Goal: Task Accomplishment & Management: Manage account settings

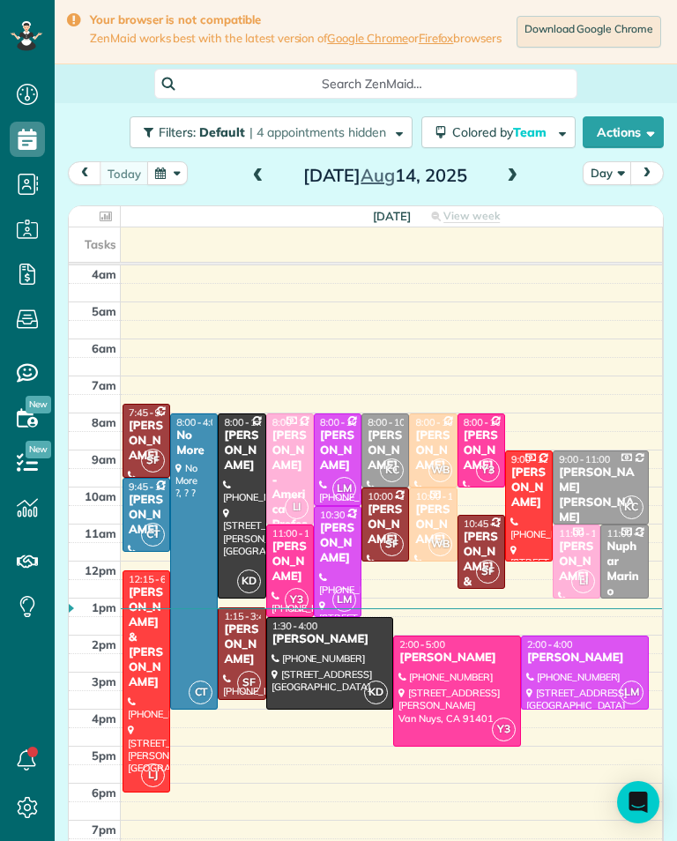
scroll to position [8, 8]
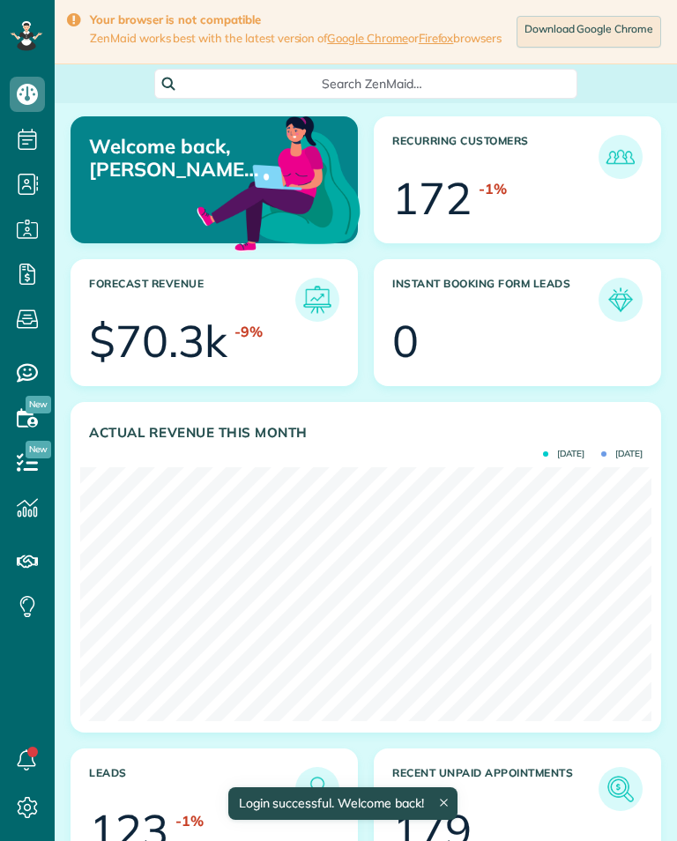
scroll to position [254, 571]
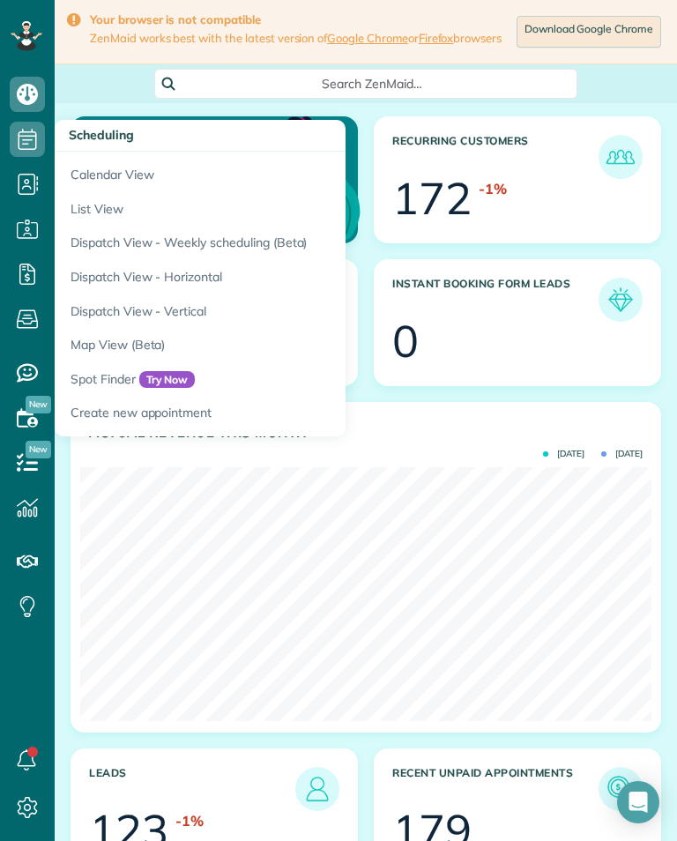
click at [99, 182] on link "Calendar View" at bounding box center [275, 172] width 441 height 41
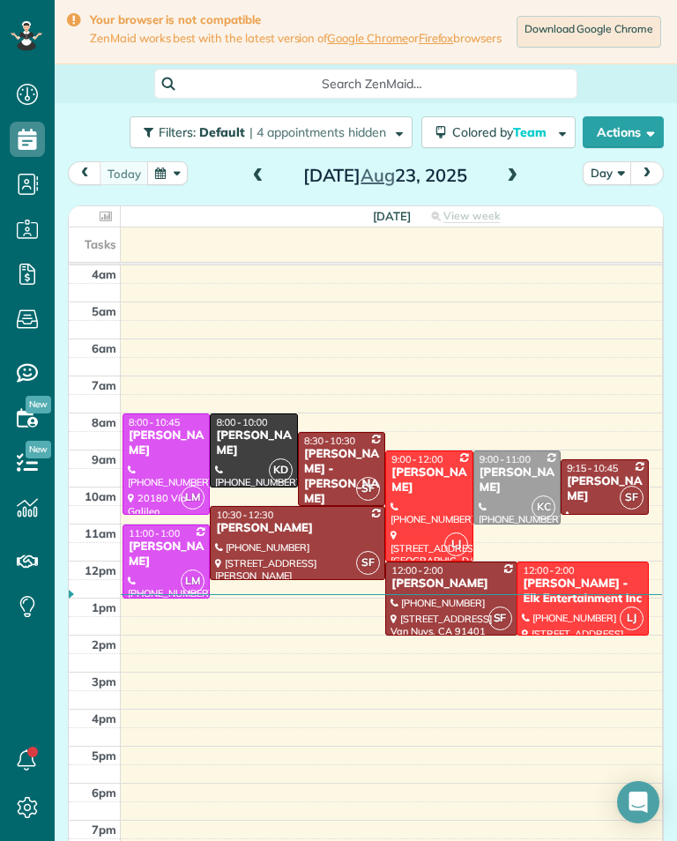
scroll to position [8, 8]
click at [516, 184] on span at bounding box center [512, 176] width 19 height 16
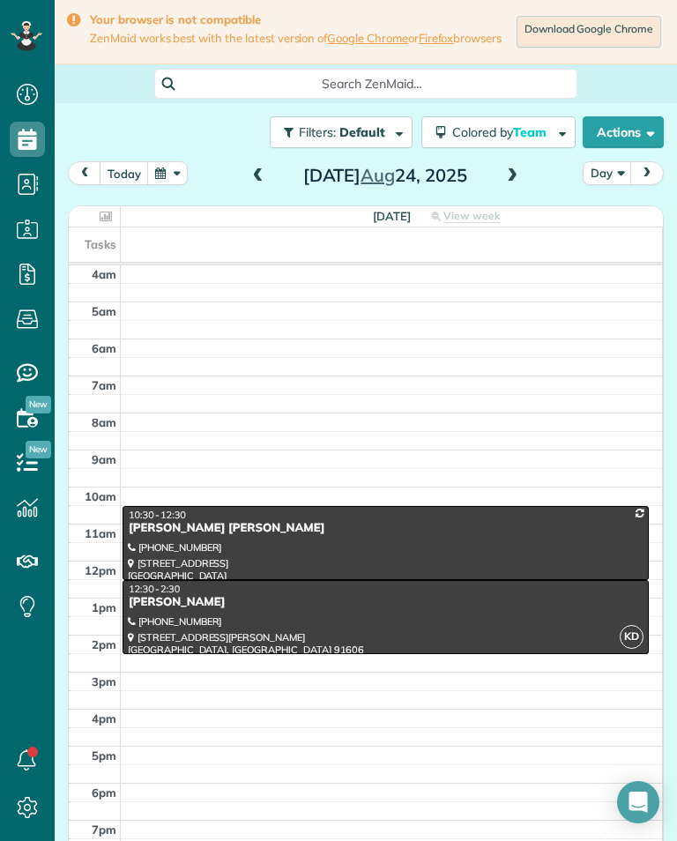
click at [517, 190] on span at bounding box center [512, 176] width 19 height 26
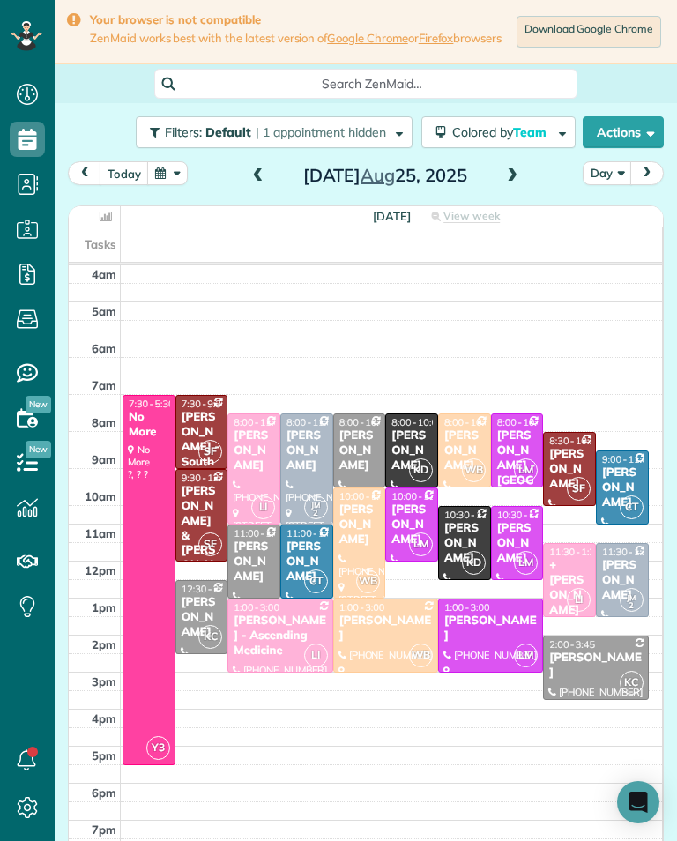
scroll to position [868, 55]
click at [565, 458] on div "Kitty Dustin" at bounding box center [569, 469] width 42 height 45
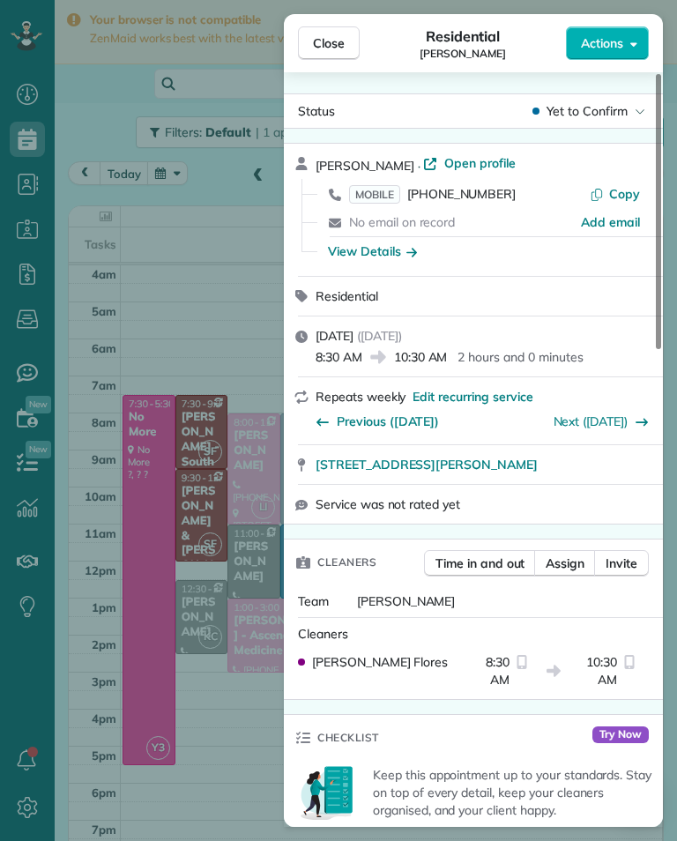
click at [498, 214] on div "No email on record" at bounding box center [465, 222] width 232 height 18
click at [495, 195] on span "(626) 487-8717" at bounding box center [461, 194] width 108 height 16
click at [207, 659] on div "Close Residential Kitty Dustin Actions Status Yet to Confirm Kitty Dustin · Ope…" at bounding box center [338, 420] width 677 height 841
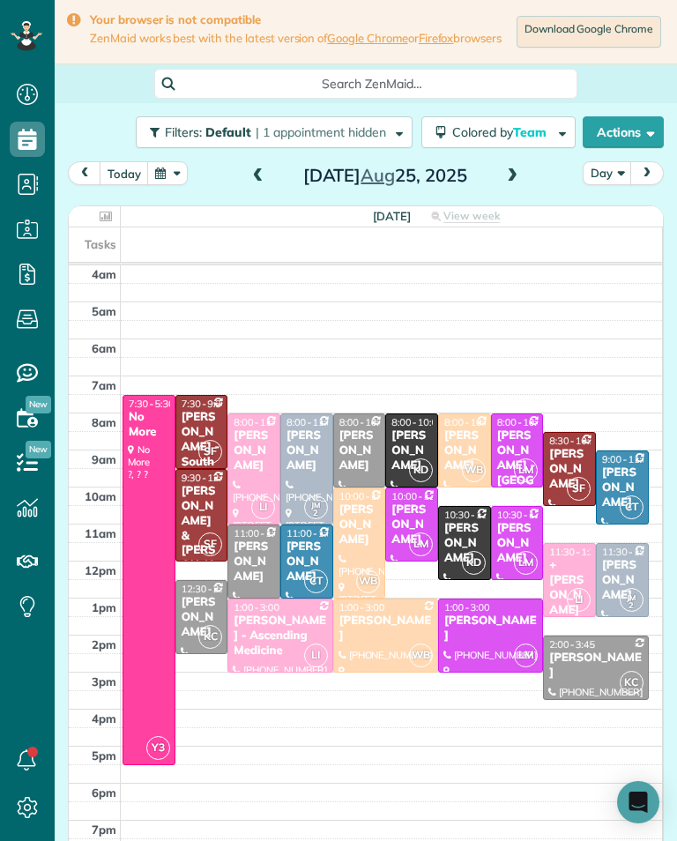
scroll to position [868, 55]
click at [362, 456] on div "Gina Zupsich" at bounding box center [360, 450] width 42 height 45
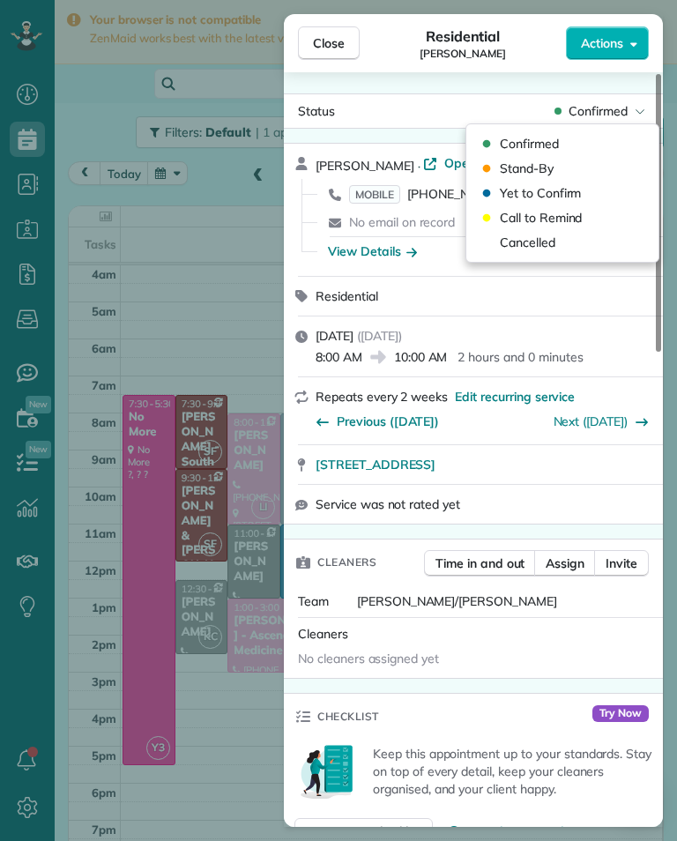
click at [569, 235] on div "Cancelled" at bounding box center [562, 242] width 178 height 25
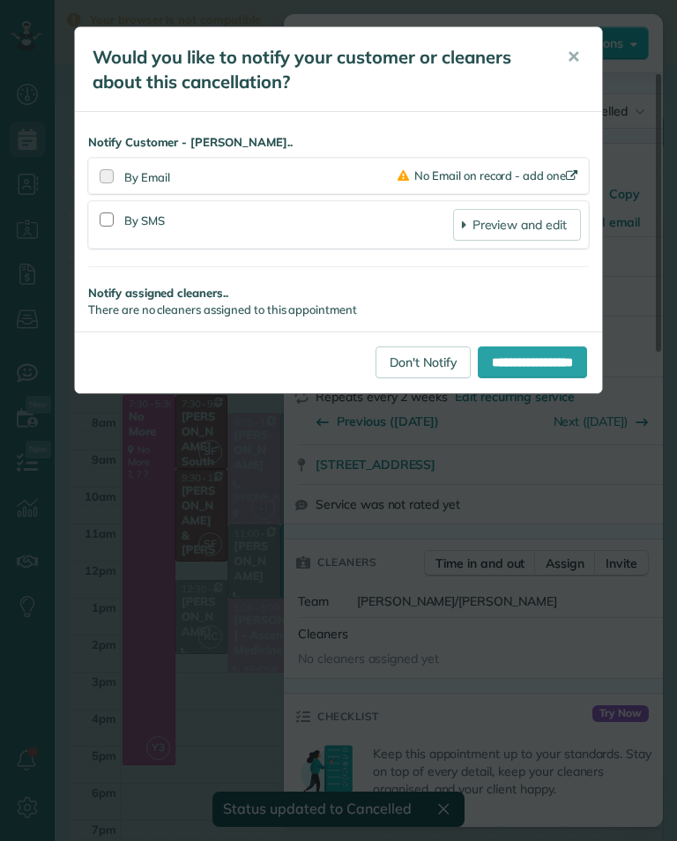
click at [406, 365] on link "Don't Notify" at bounding box center [423, 362] width 95 height 32
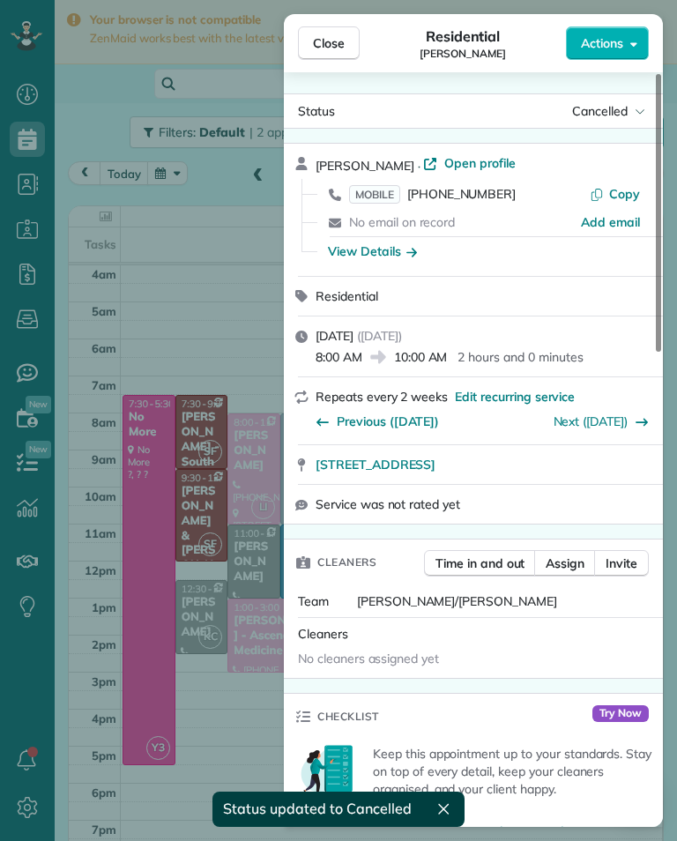
click at [169, 500] on div "Close Residential Gina Zupsich Actions Status Cancelled Gina Zupsich · Open pro…" at bounding box center [338, 420] width 677 height 841
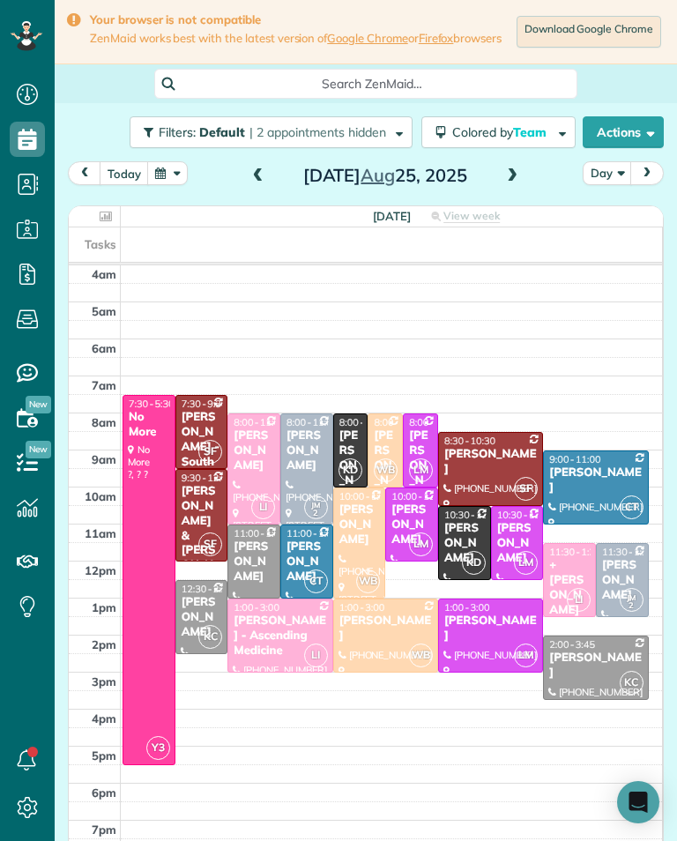
click at [583, 681] on div "Alexander Glantz" at bounding box center [595, 666] width 94 height 30
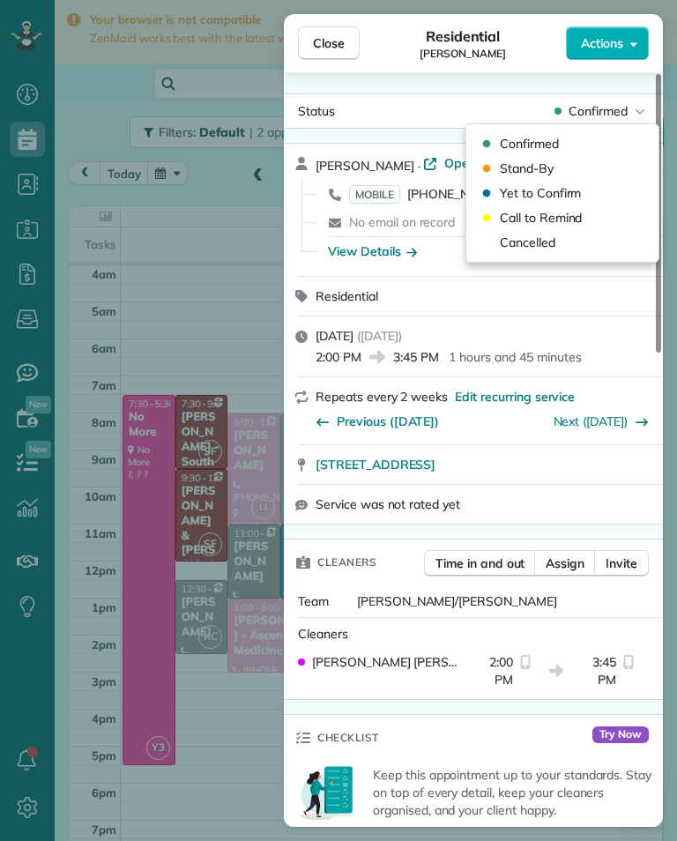
click at [560, 245] on div "Cancelled" at bounding box center [562, 242] width 178 height 25
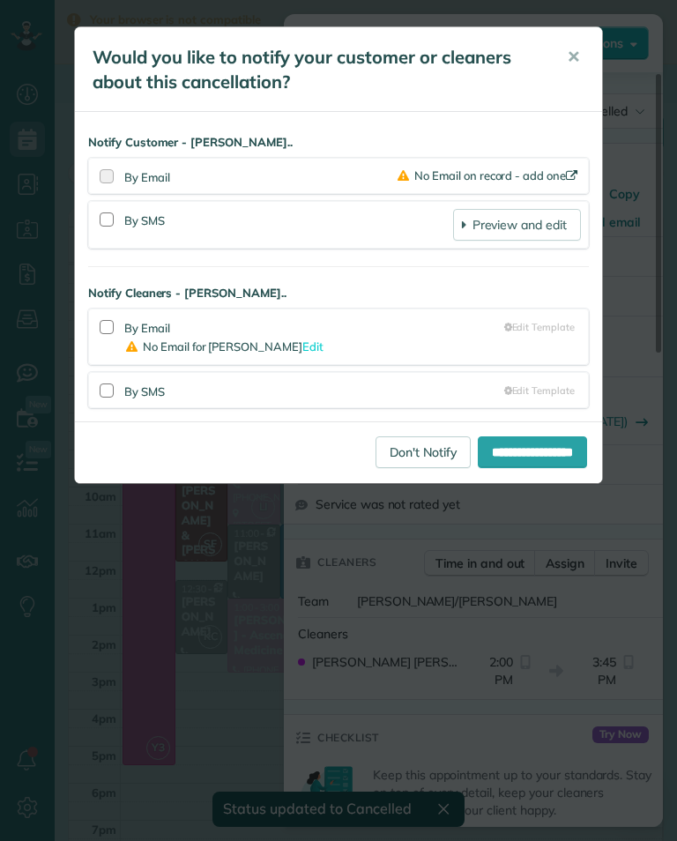
click at [399, 466] on link "Don't Notify" at bounding box center [423, 452] width 95 height 32
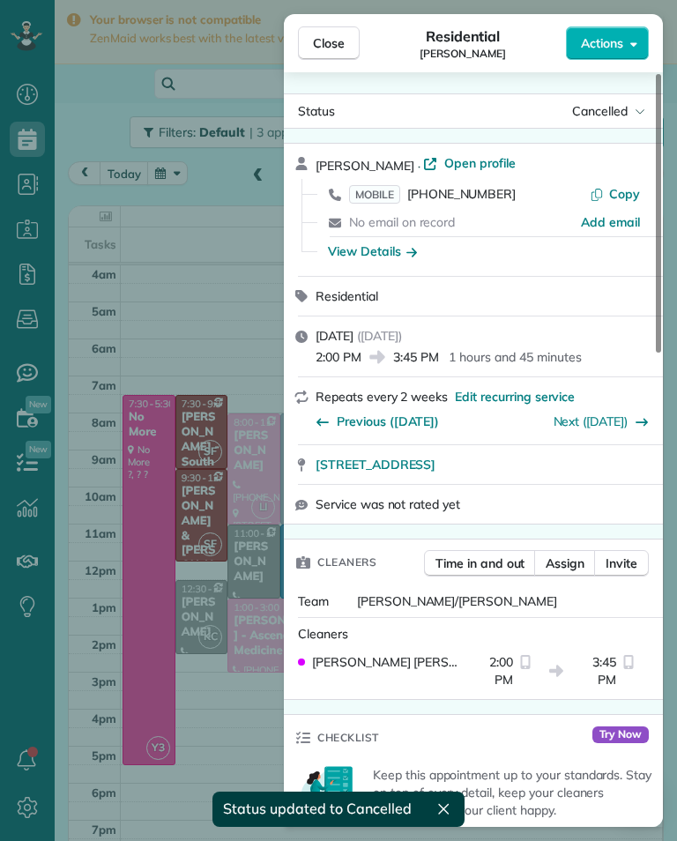
click at [161, 533] on div "Close Residential Alexander Glantz Actions Status Cancelled Alexander Glantz · …" at bounding box center [338, 420] width 677 height 841
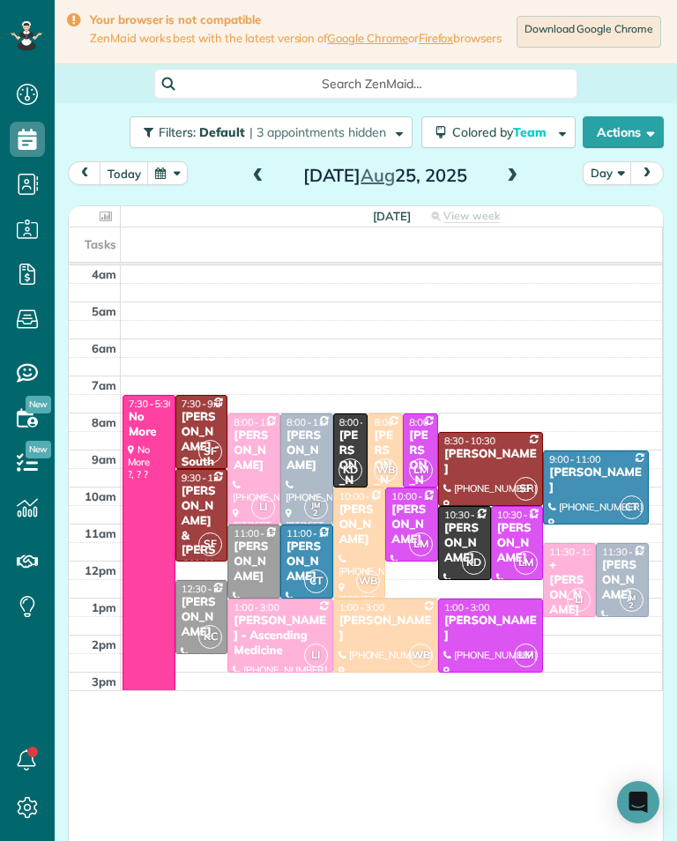
scroll to position [868, 55]
click at [350, 451] on div "Brandon Dermer" at bounding box center [351, 472] width 25 height 89
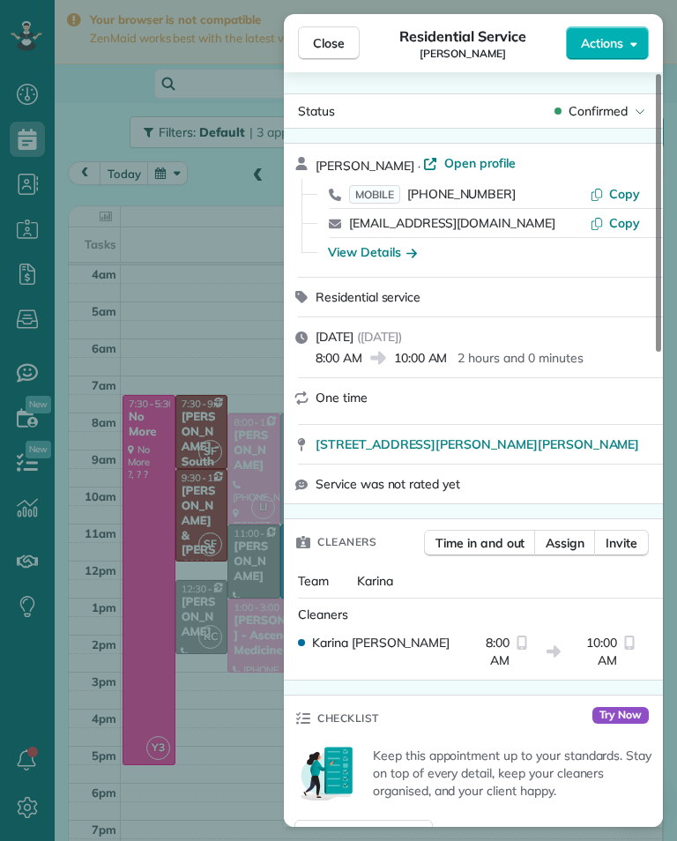
click at [480, 201] on span "(310) 467-8732" at bounding box center [461, 194] width 108 height 16
click at [138, 498] on div "Close Residential Service Brandon Dermer Actions Status Confirmed Brandon Derme…" at bounding box center [338, 420] width 677 height 841
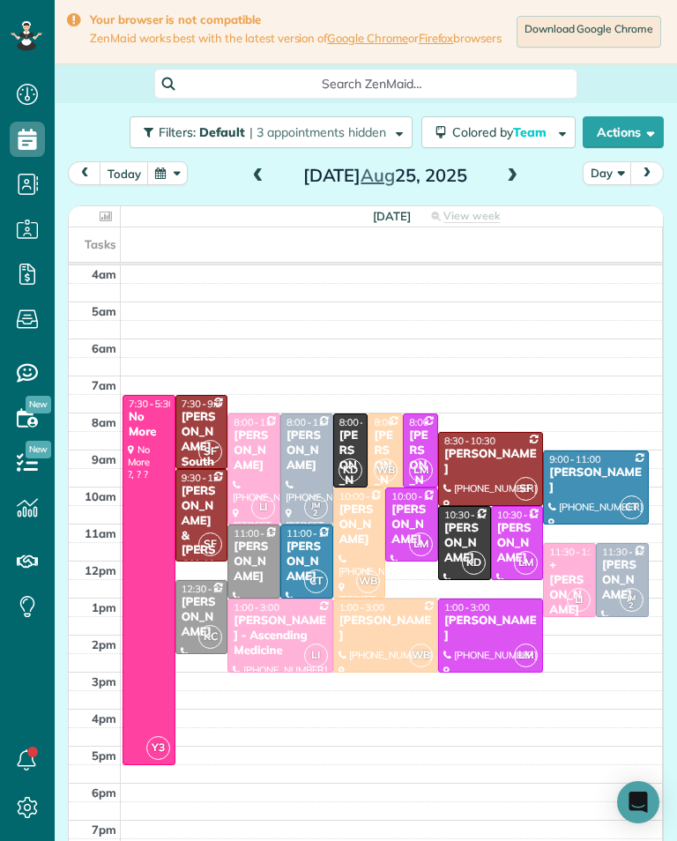
click at [473, 545] on div "Michael Parks" at bounding box center [464, 543] width 42 height 45
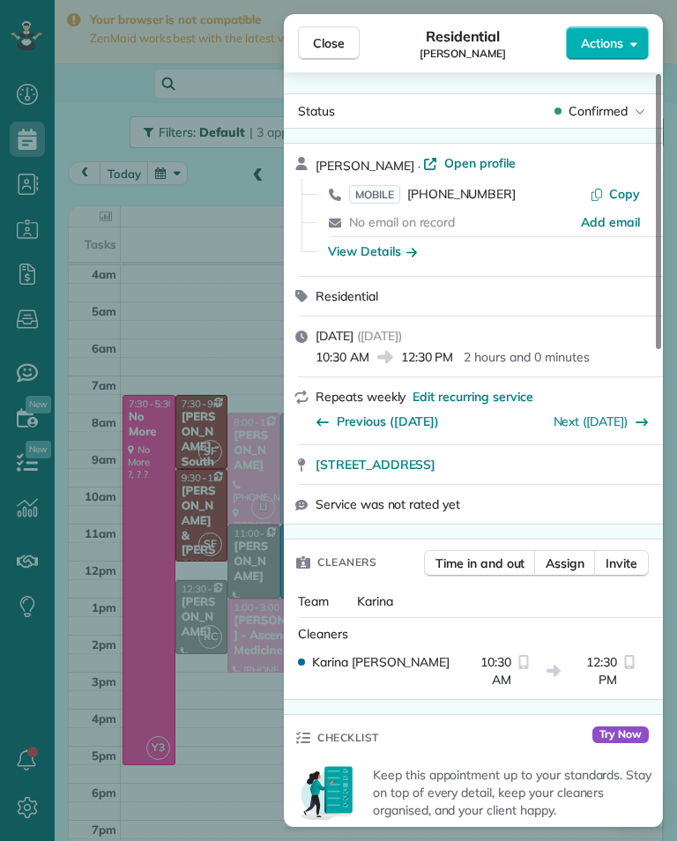
click at [469, 201] on span "(818) 326-3311" at bounding box center [461, 194] width 108 height 16
click at [135, 481] on div "Close Residential Michael Parks Actions Status Confirmed Michael Parks · Open p…" at bounding box center [338, 420] width 677 height 841
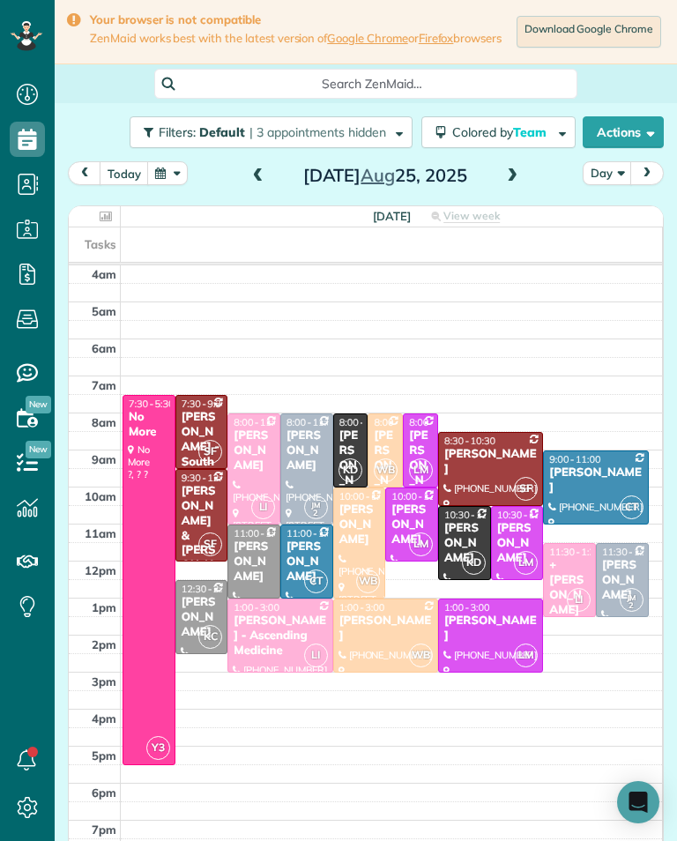
click at [416, 535] on div "Carlee Malemute" at bounding box center [412, 525] width 42 height 45
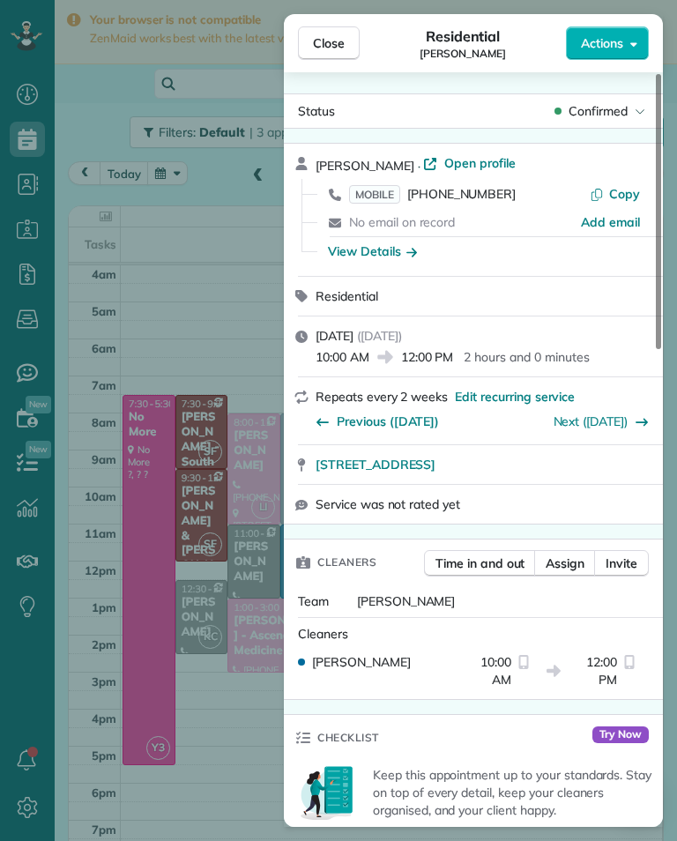
click at [474, 202] on span "MOBILE (907) 388-3399" at bounding box center [432, 194] width 167 height 18
click at [159, 520] on div "Close Residential Carlee Malemute Actions Status Confirmed Carlee Malemute · Op…" at bounding box center [338, 420] width 677 height 841
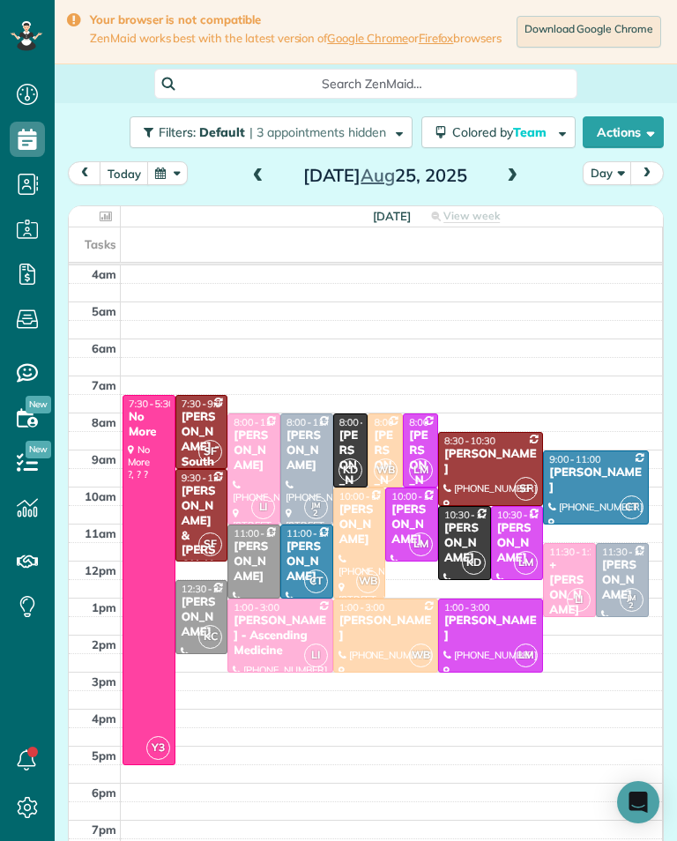
click at [532, 539] on div "Darren Bridges" at bounding box center [517, 543] width 42 height 45
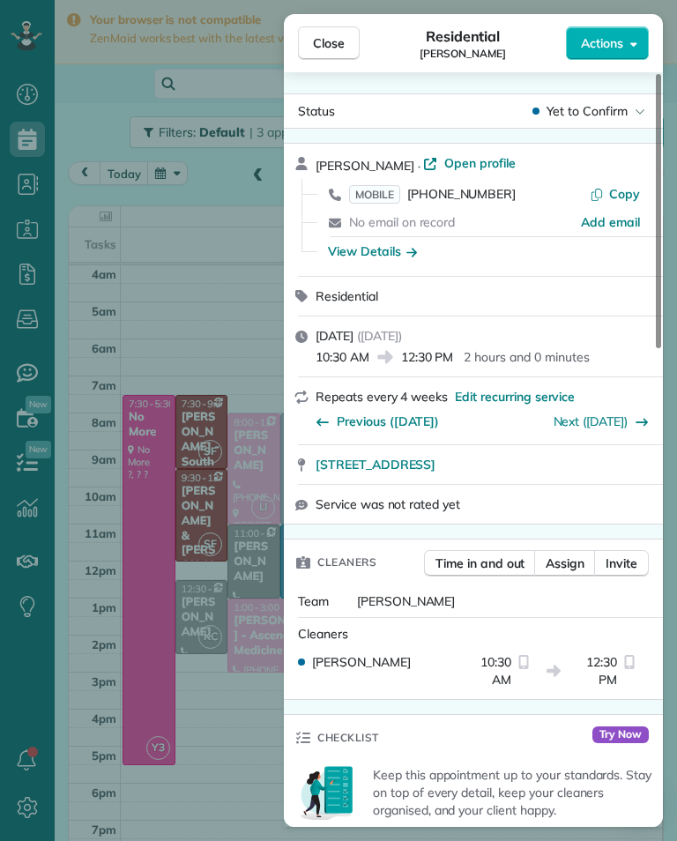
click at [493, 199] on span "(757) 754-4908" at bounding box center [461, 194] width 108 height 16
click at [149, 508] on div "Close Residential Darren Bridges Actions Status Yet to Confirm Darren Bridges ·…" at bounding box center [338, 420] width 677 height 841
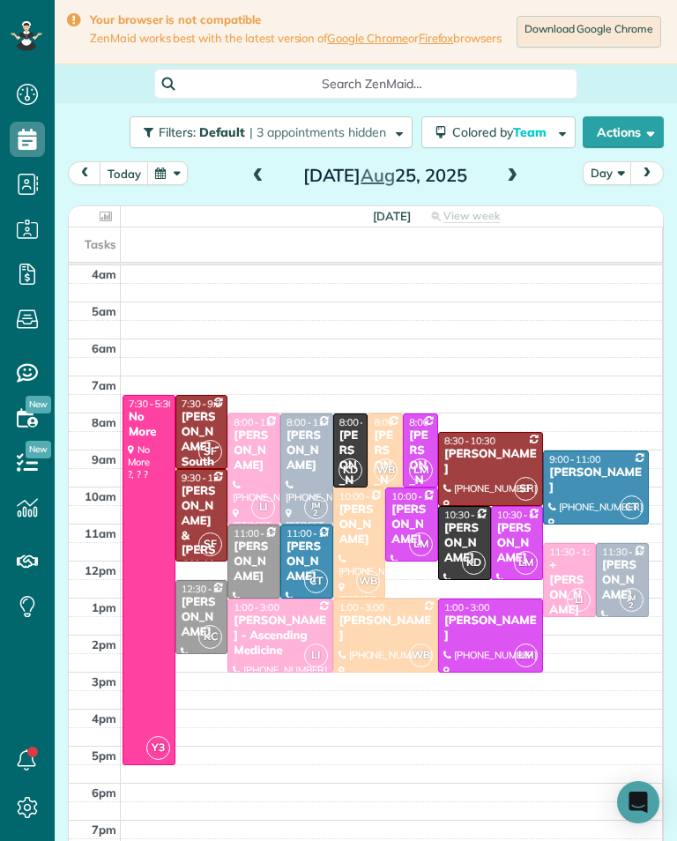
click at [520, 634] on div "Jordan Worona" at bounding box center [490, 629] width 94 height 30
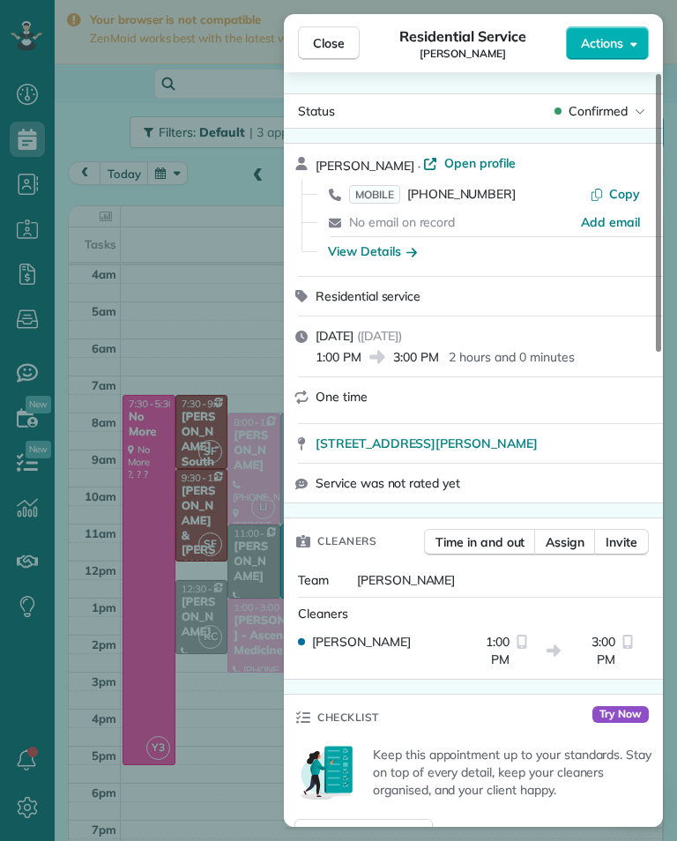
click at [494, 200] on span "(518) 859-7916" at bounding box center [461, 194] width 108 height 16
click at [160, 459] on div "Close Residential Service Jordan Worona Actions Status Confirmed Jordan Worona …" at bounding box center [338, 420] width 677 height 841
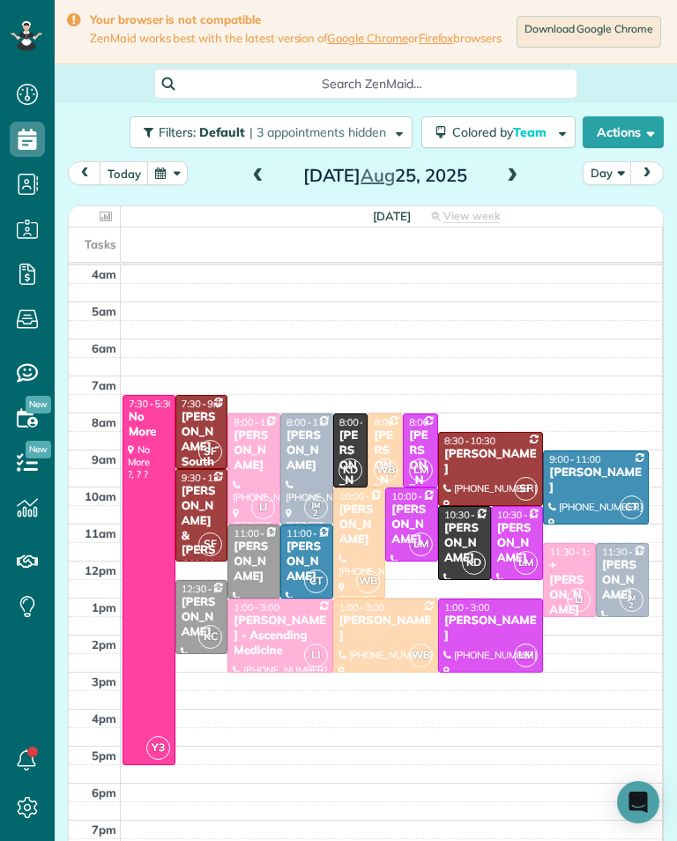
click at [513, 190] on span at bounding box center [512, 176] width 19 height 26
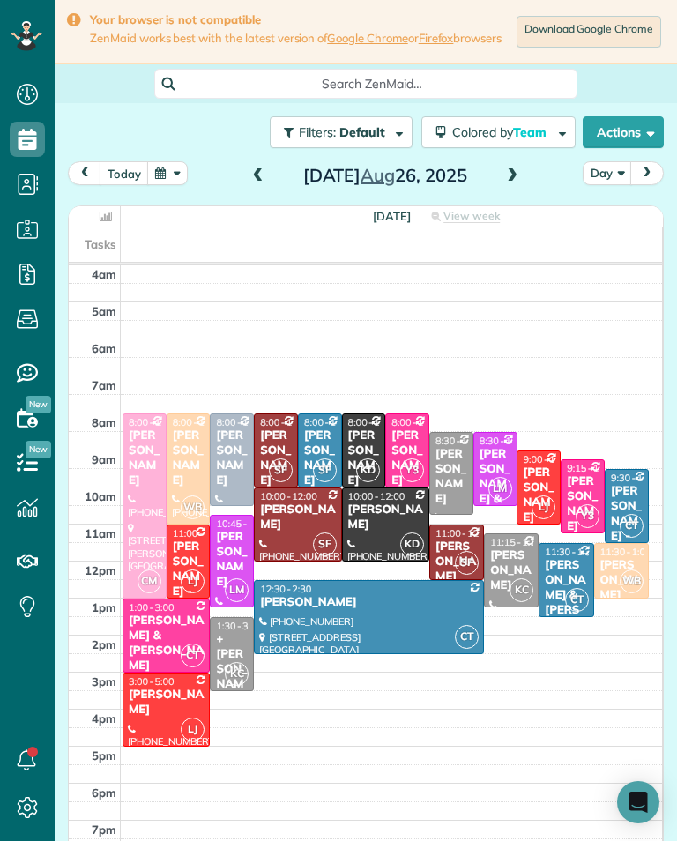
click at [508, 182] on span at bounding box center [512, 176] width 19 height 16
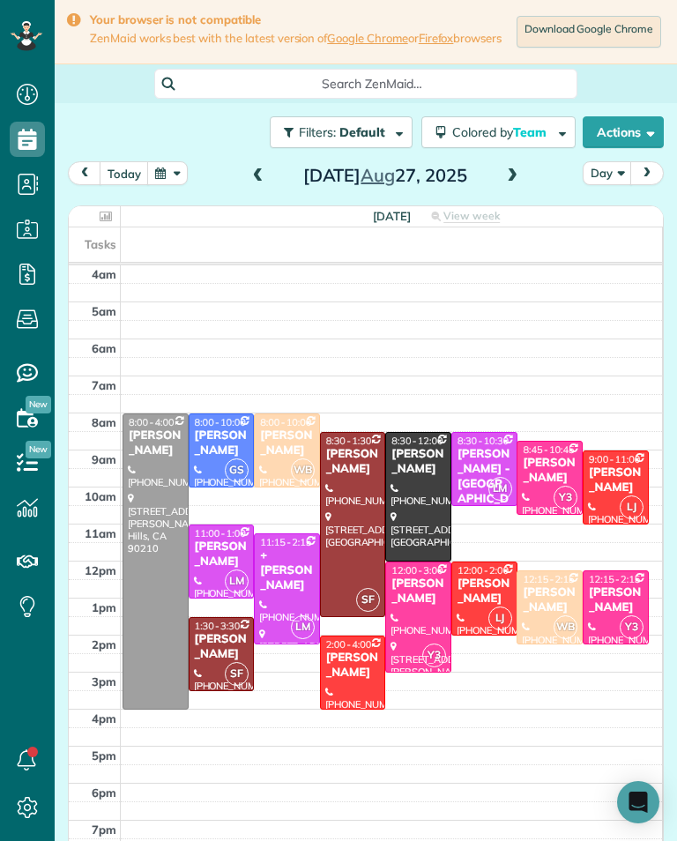
click at [511, 190] on span at bounding box center [512, 176] width 19 height 26
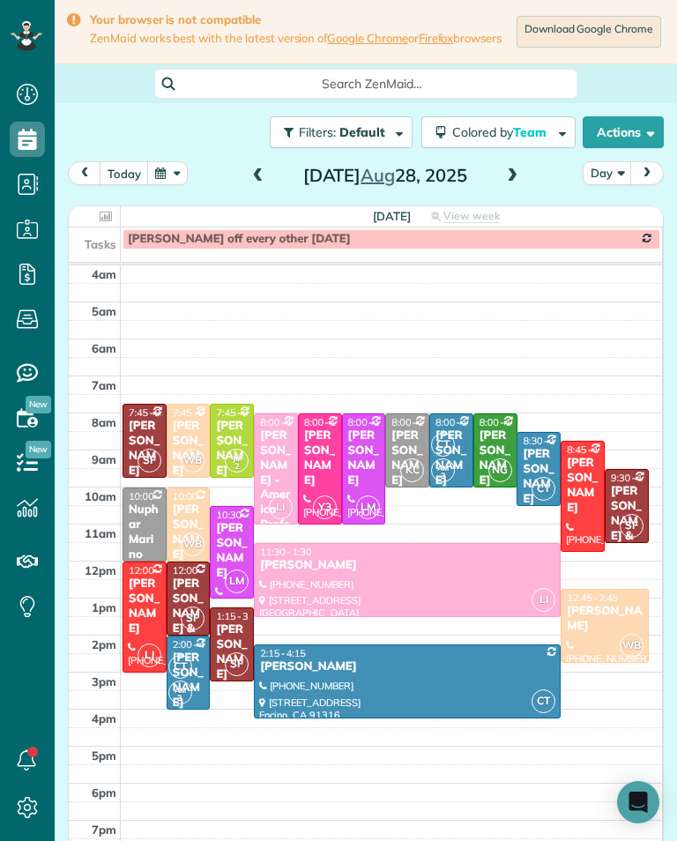
click at [510, 190] on span at bounding box center [512, 176] width 19 height 26
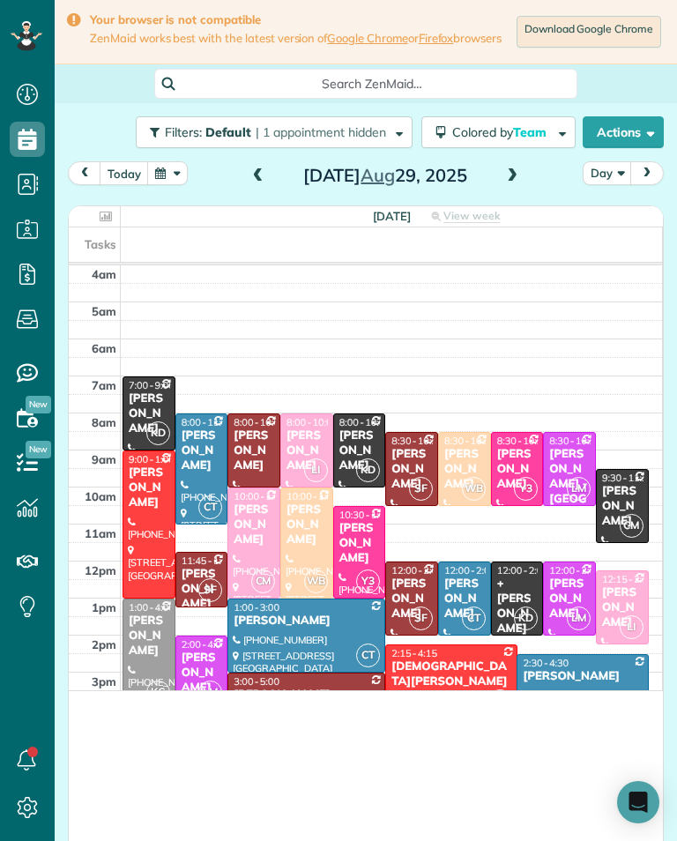
scroll to position [868, 55]
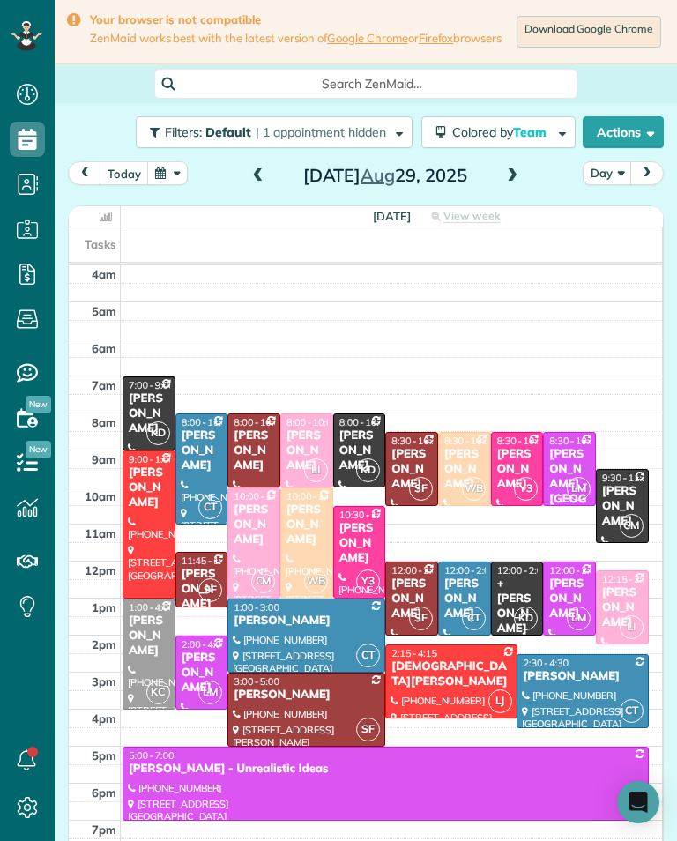
click at [154, 252] on div "Tasks" at bounding box center [365, 244] width 593 height 34
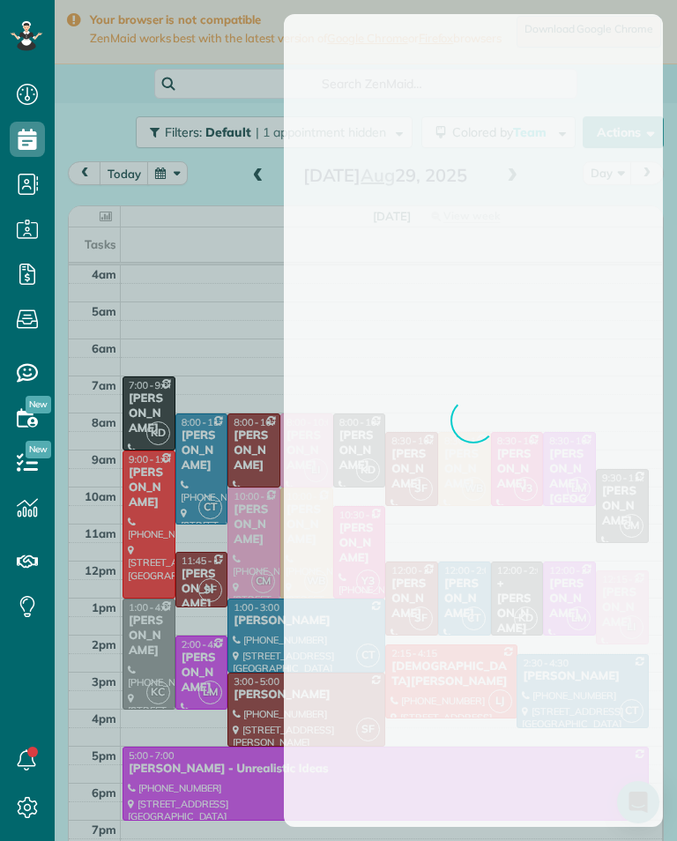
click at [170, 250] on div at bounding box center [338, 420] width 677 height 841
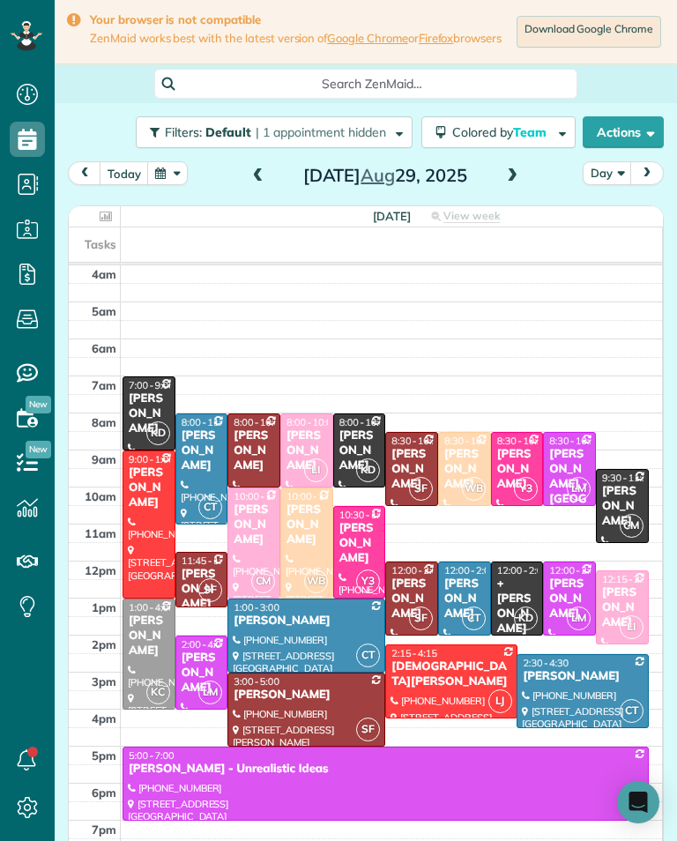
click at [137, 185] on button "today" at bounding box center [124, 173] width 49 height 24
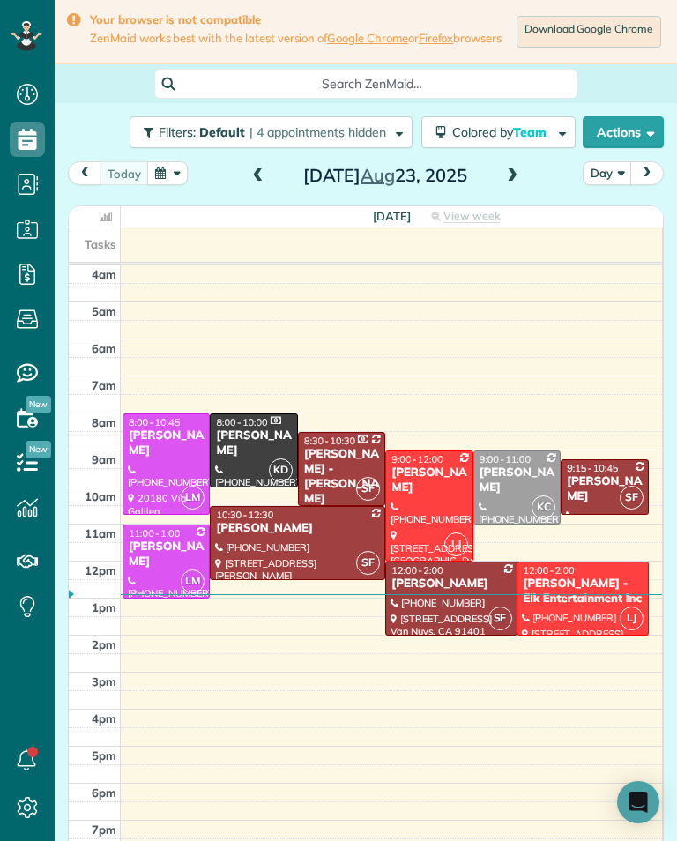
click at [507, 184] on span at bounding box center [512, 176] width 19 height 16
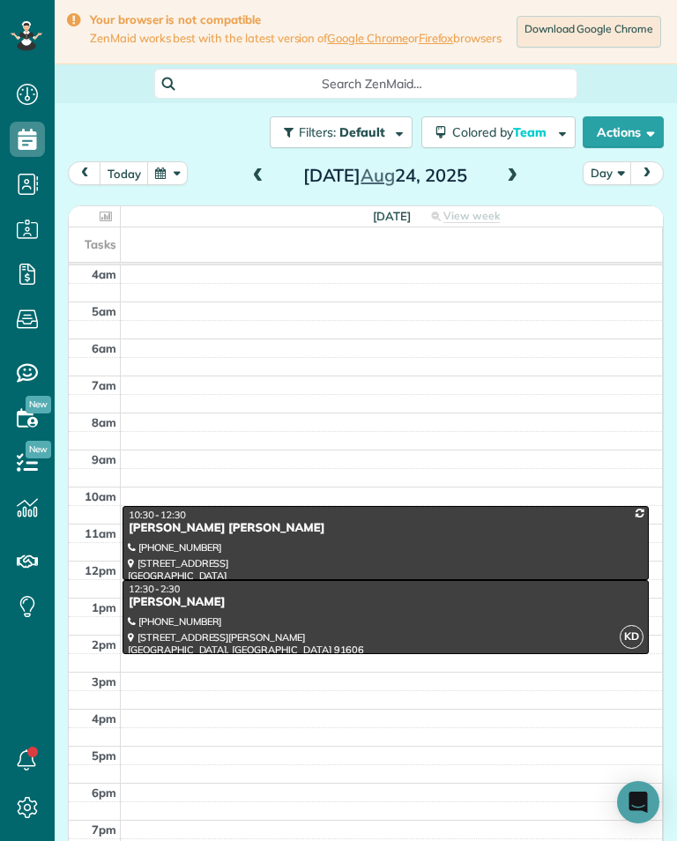
click at [515, 190] on span at bounding box center [512, 176] width 19 height 26
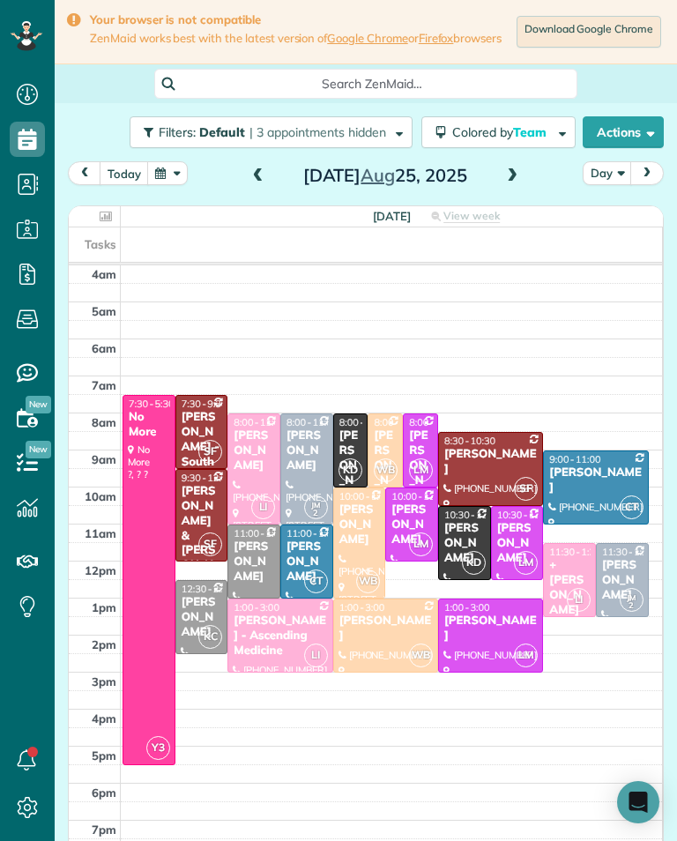
click at [388, 449] on div "Robyn Roberts" at bounding box center [385, 472] width 25 height 89
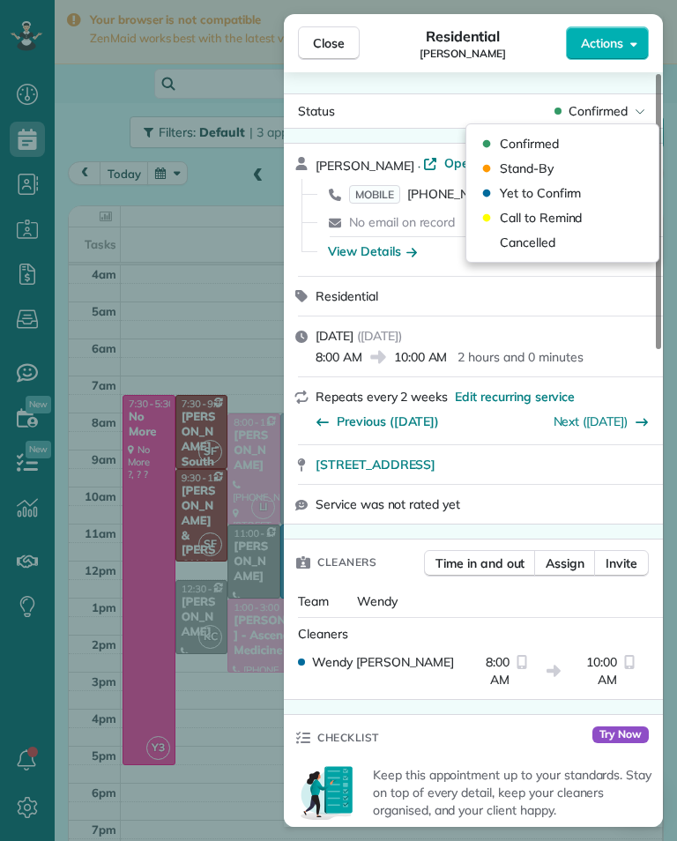
click at [559, 238] on div "Cancelled" at bounding box center [562, 242] width 178 height 25
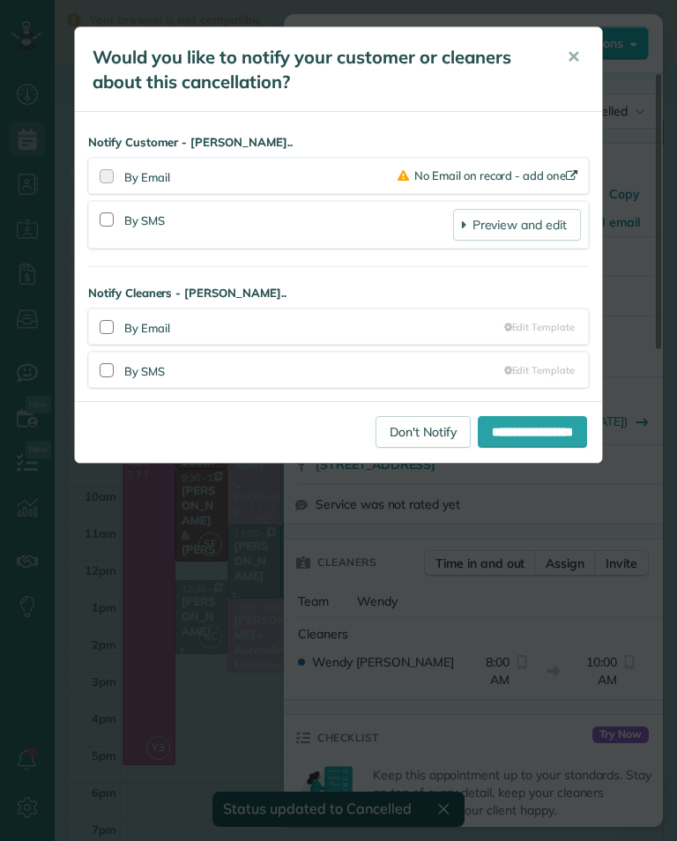
click at [405, 437] on link "Don't Notify" at bounding box center [423, 432] width 95 height 32
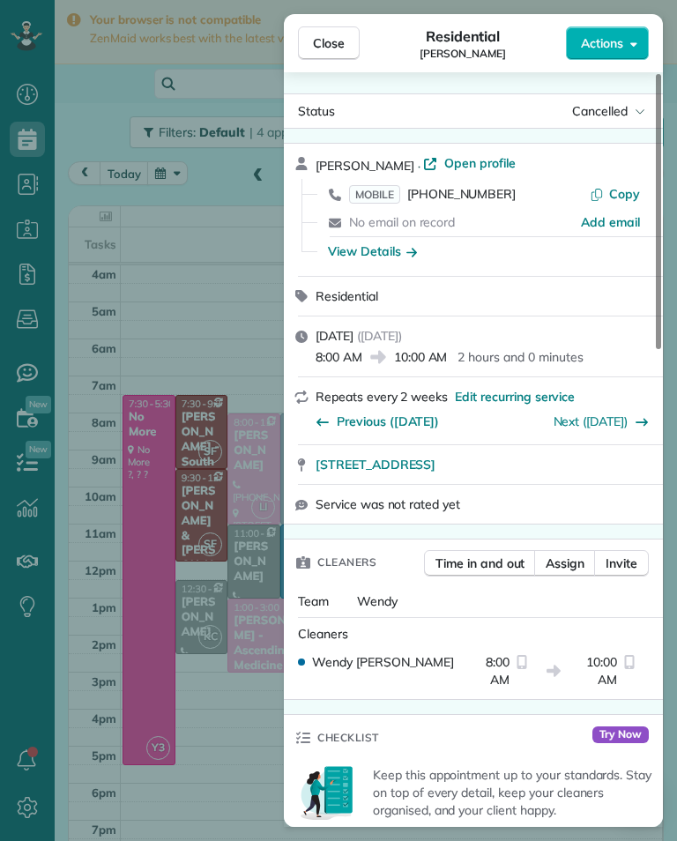
click at [156, 271] on div "Close Residential Robyn Roberts Actions Status Cancelled Robyn Roberts · Open p…" at bounding box center [338, 420] width 677 height 841
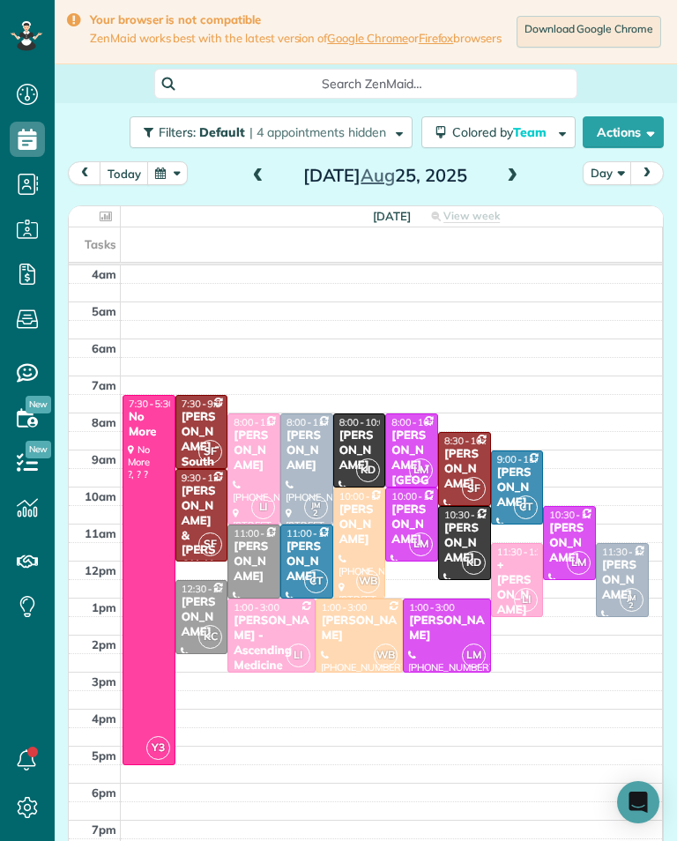
scroll to position [868, 55]
click at [240, 453] on div "Melissa Yoshimura" at bounding box center [254, 450] width 42 height 45
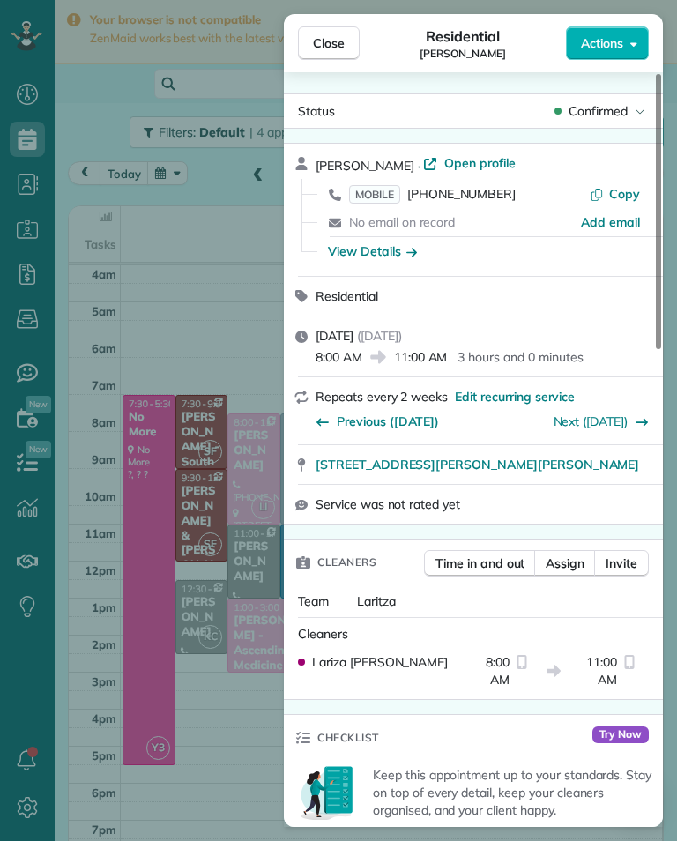
click at [491, 195] on span "(310) 210-4636" at bounding box center [461, 194] width 108 height 16
click at [138, 467] on div "Close Residential Melissa Yoshimura Actions Status Confirmed Melissa Yoshimura …" at bounding box center [338, 420] width 677 height 841
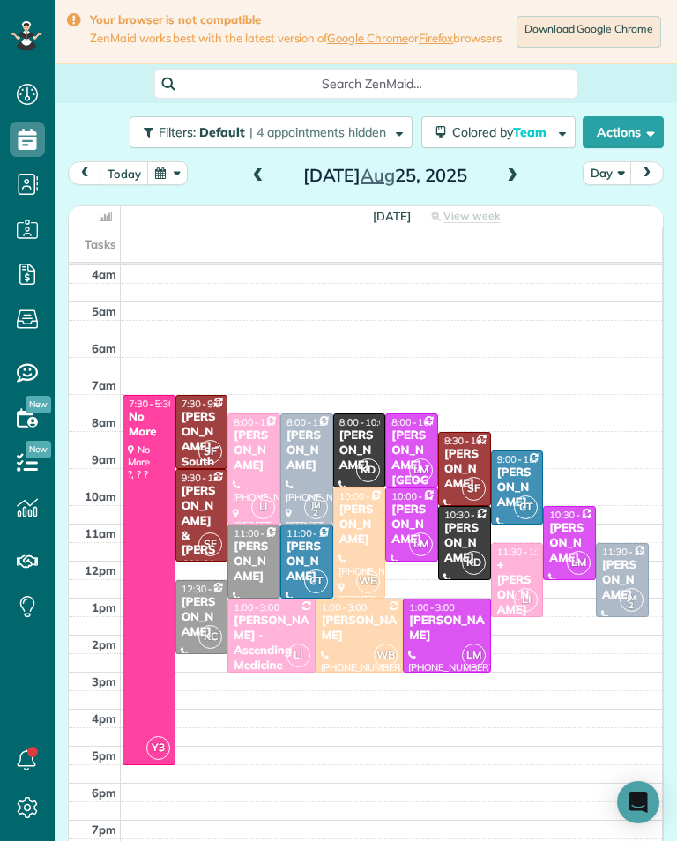
scroll to position [868, 55]
click at [161, 182] on button "button" at bounding box center [167, 173] width 41 height 24
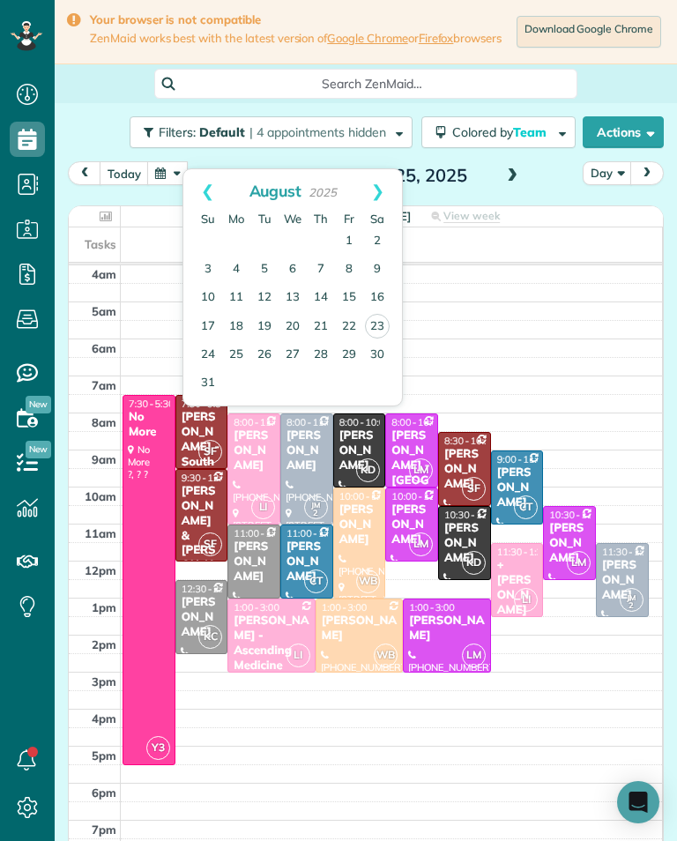
click at [235, 332] on link "18" at bounding box center [236, 327] width 28 height 28
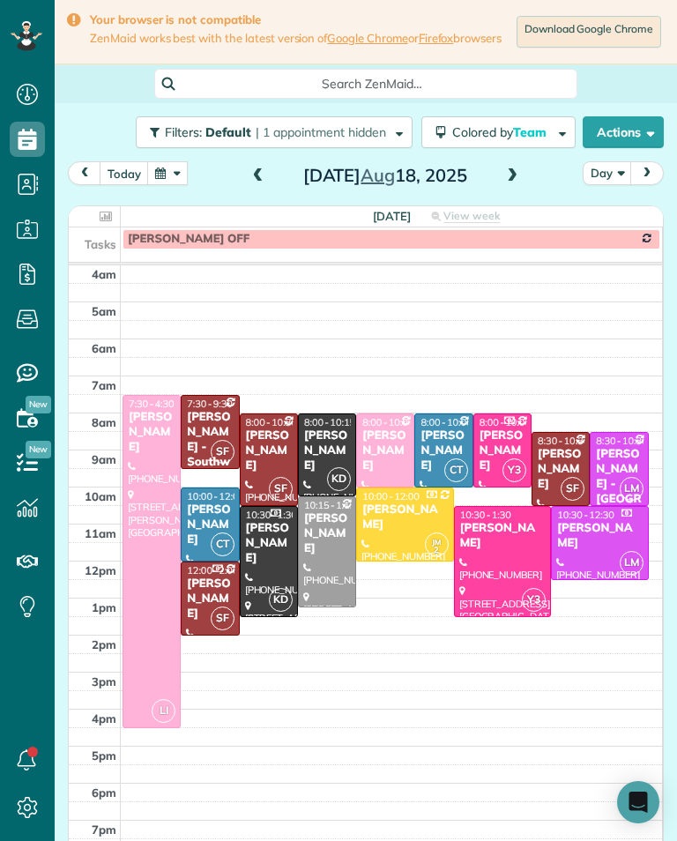
click at [167, 182] on button "button" at bounding box center [167, 173] width 41 height 24
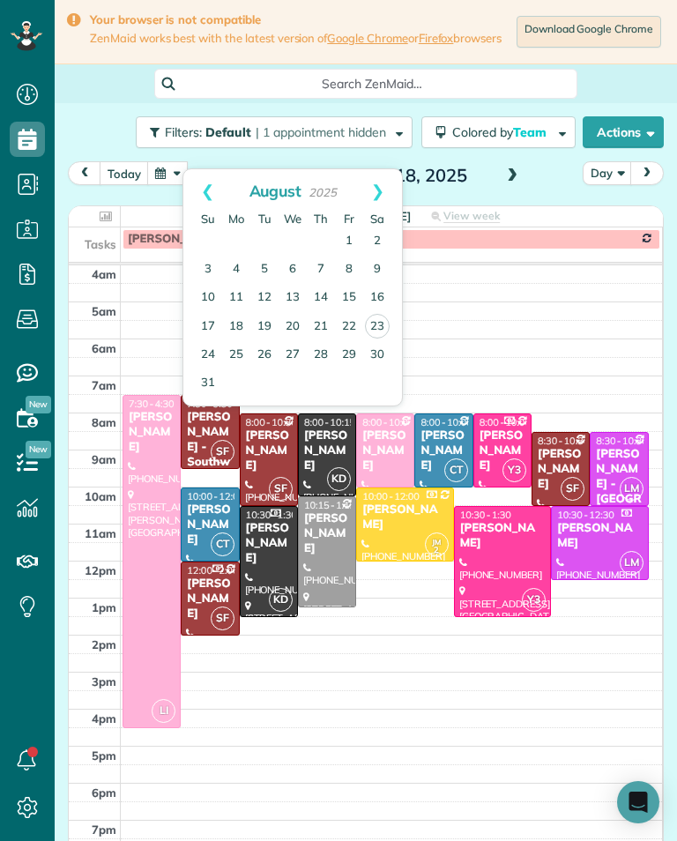
click at [227, 360] on link "25" at bounding box center [236, 355] width 28 height 28
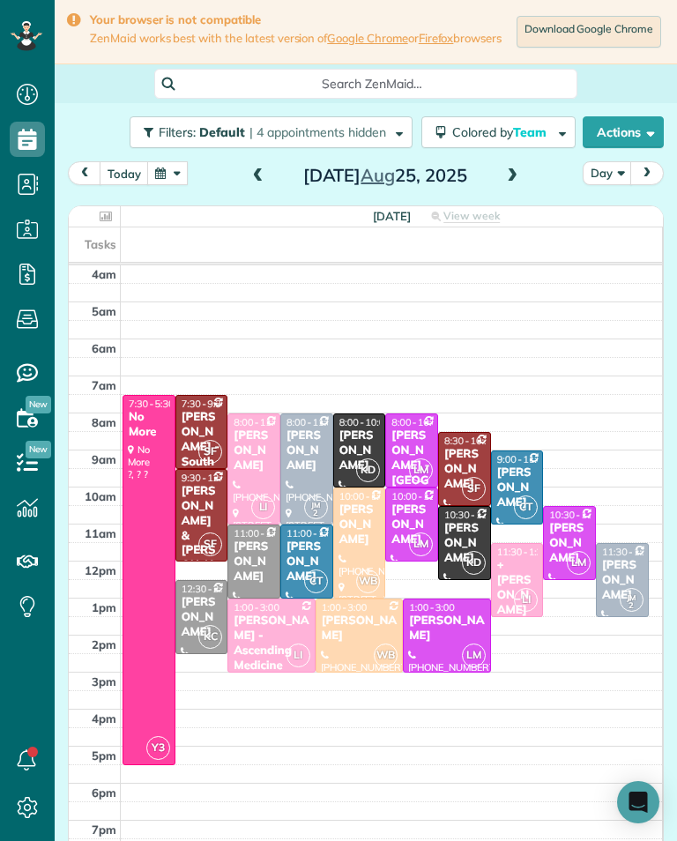
click at [160, 183] on button "button" at bounding box center [167, 173] width 41 height 24
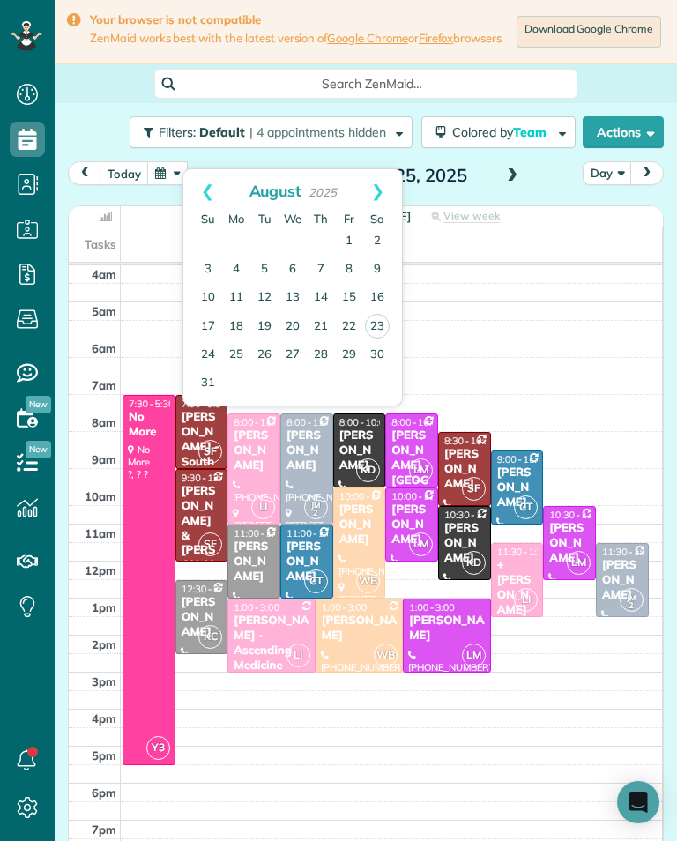
click at [239, 335] on link "18" at bounding box center [236, 327] width 28 height 28
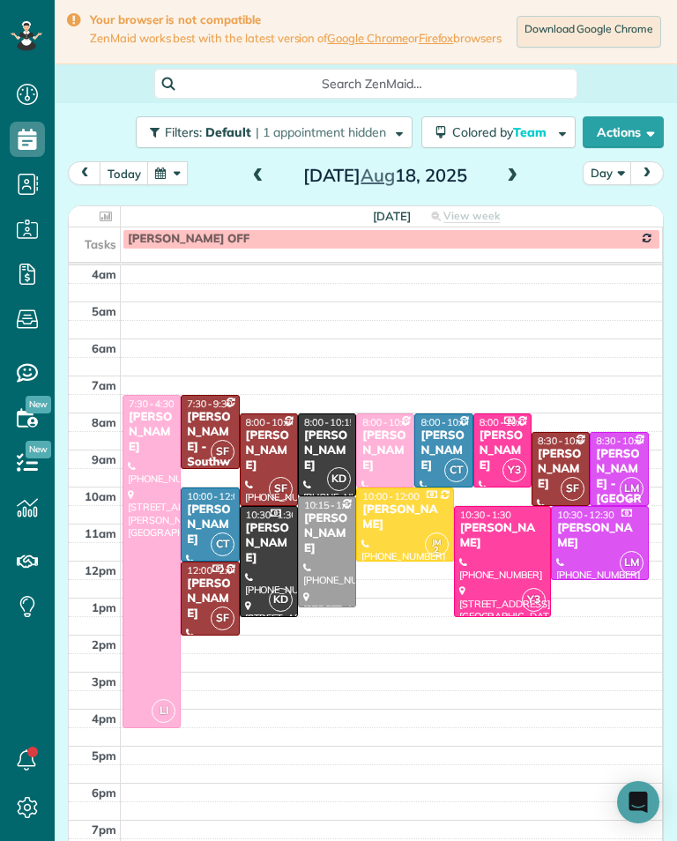
click at [518, 181] on span at bounding box center [512, 176] width 19 height 16
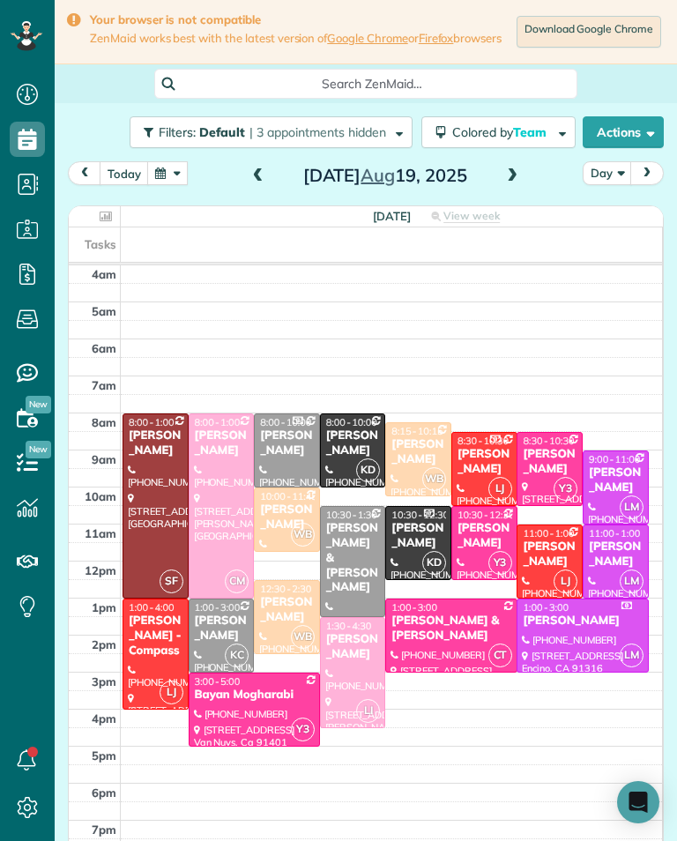
click at [510, 212] on div "today Day Tuesday Aug 19, 2025 Tuesday View week $2,290.00 45.75 Man Hours 21 A…" at bounding box center [366, 515] width 596 height 709
click at [518, 184] on span at bounding box center [512, 176] width 19 height 16
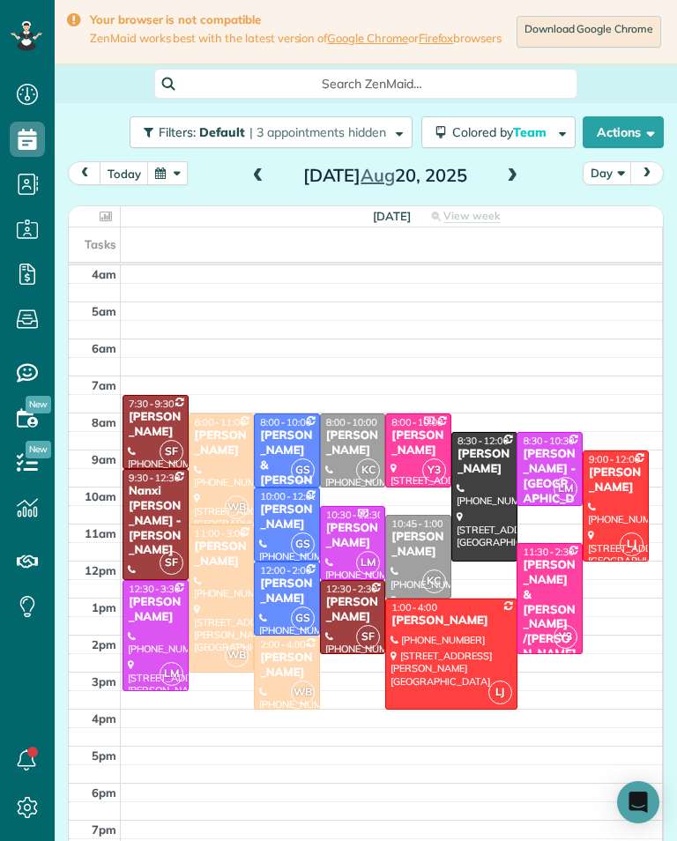
click at [165, 185] on button "button" at bounding box center [167, 173] width 41 height 24
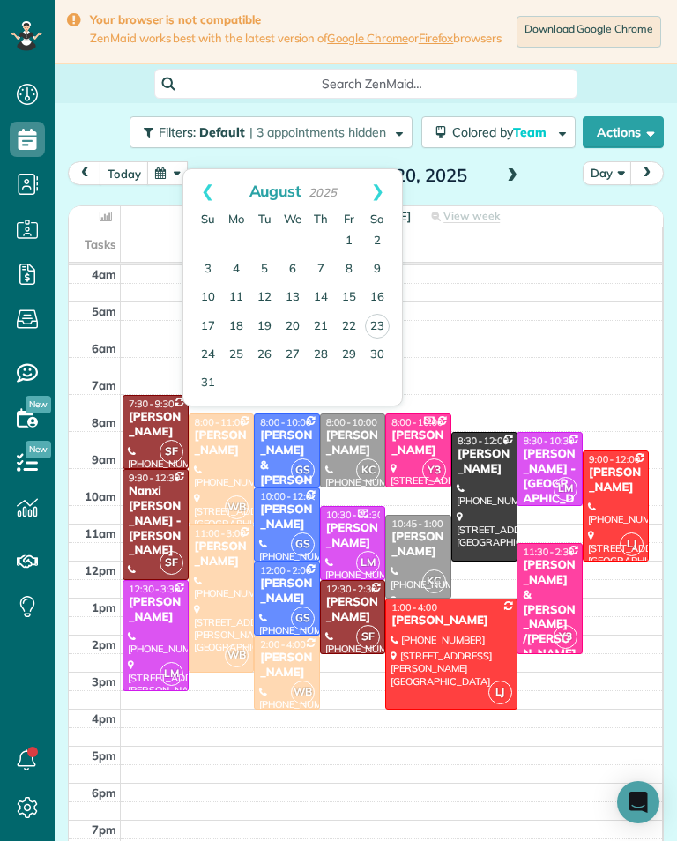
click at [227, 295] on link "11" at bounding box center [236, 298] width 28 height 28
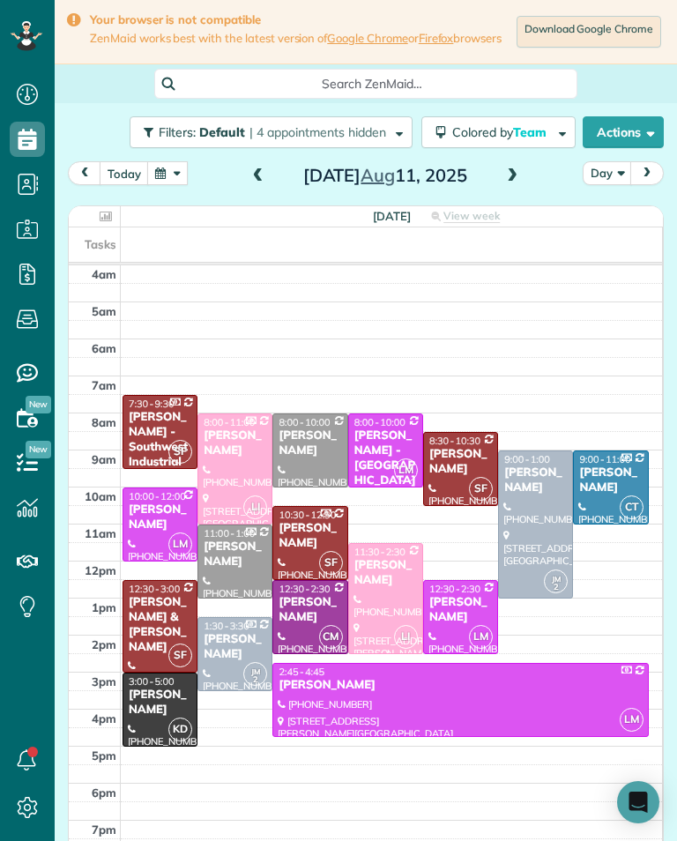
click at [164, 181] on button "button" at bounding box center [167, 173] width 41 height 24
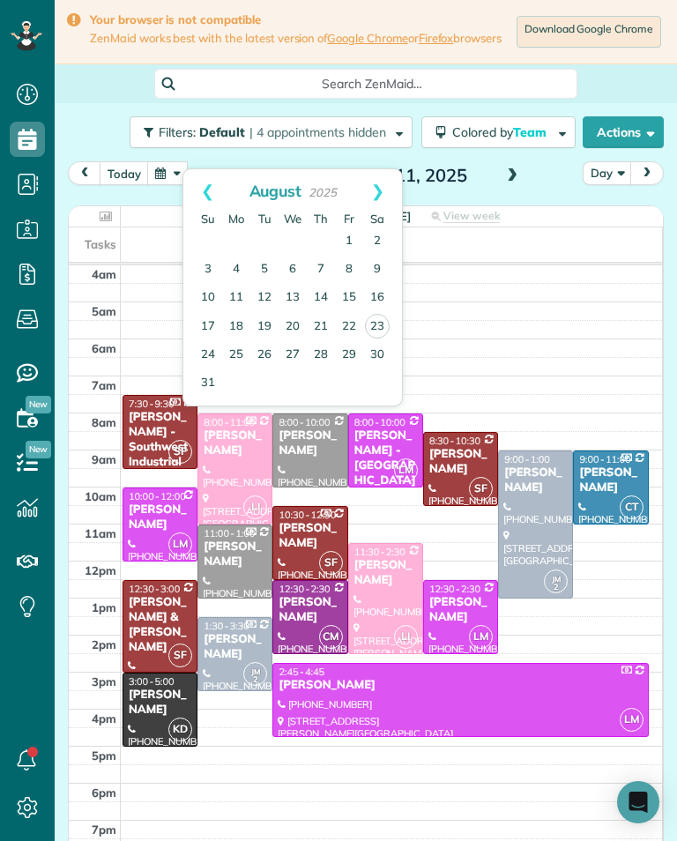
click at [235, 358] on link "25" at bounding box center [236, 355] width 28 height 28
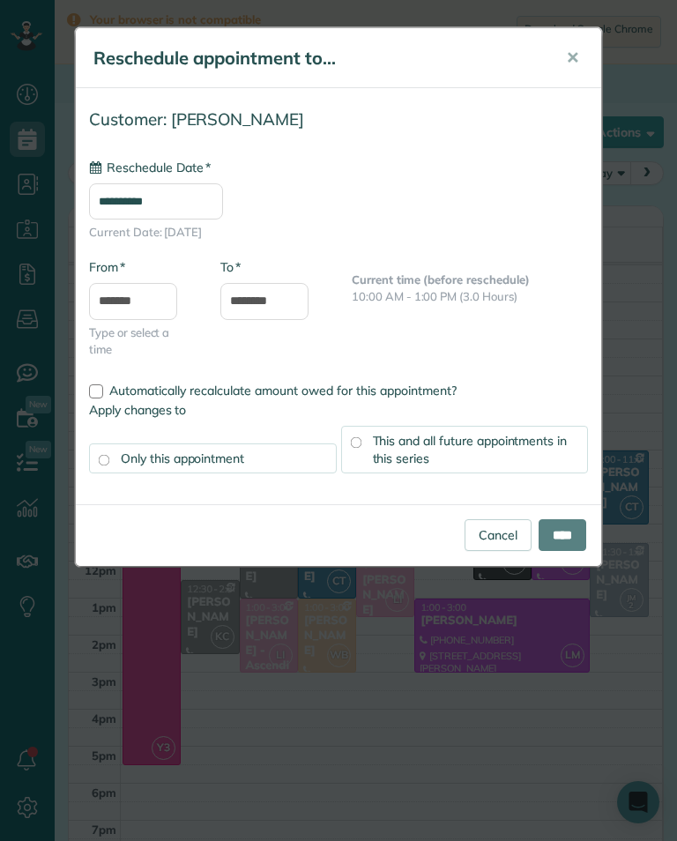
type input "**********"
click at [584, 532] on input "****" at bounding box center [563, 535] width 48 height 32
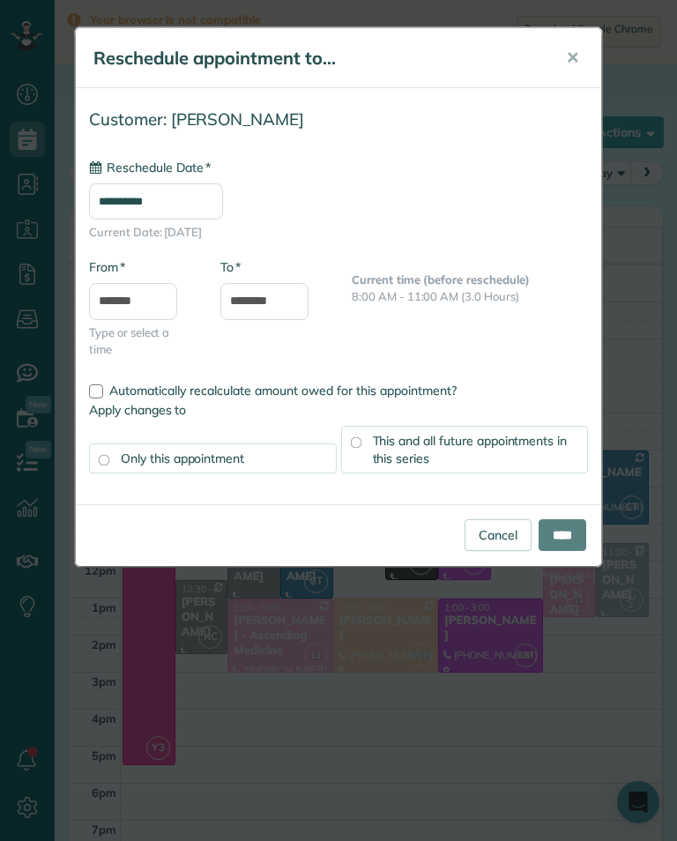
type input "**********"
click at [585, 534] on input "****" at bounding box center [563, 535] width 48 height 32
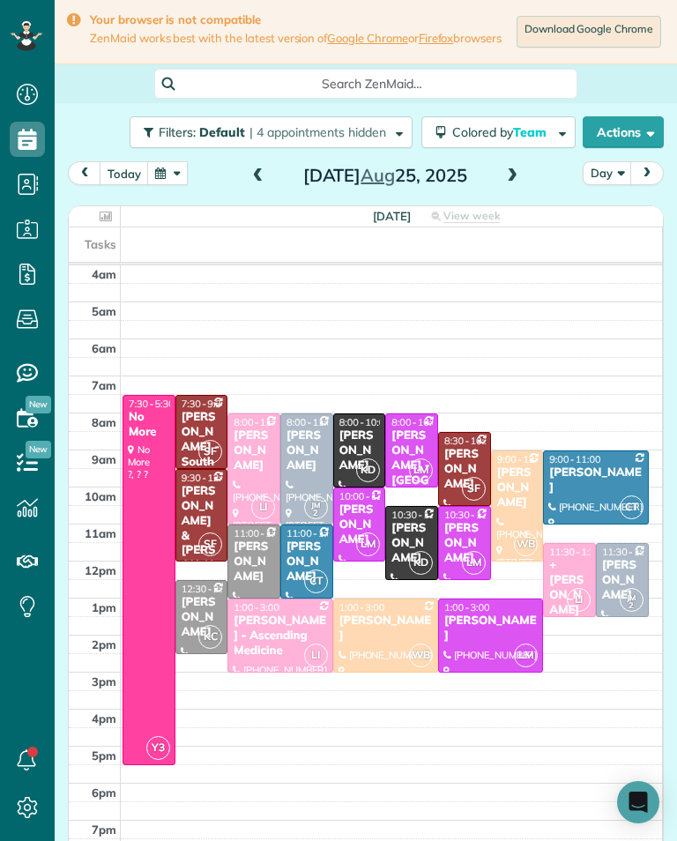
click at [165, 185] on button "button" at bounding box center [167, 173] width 41 height 24
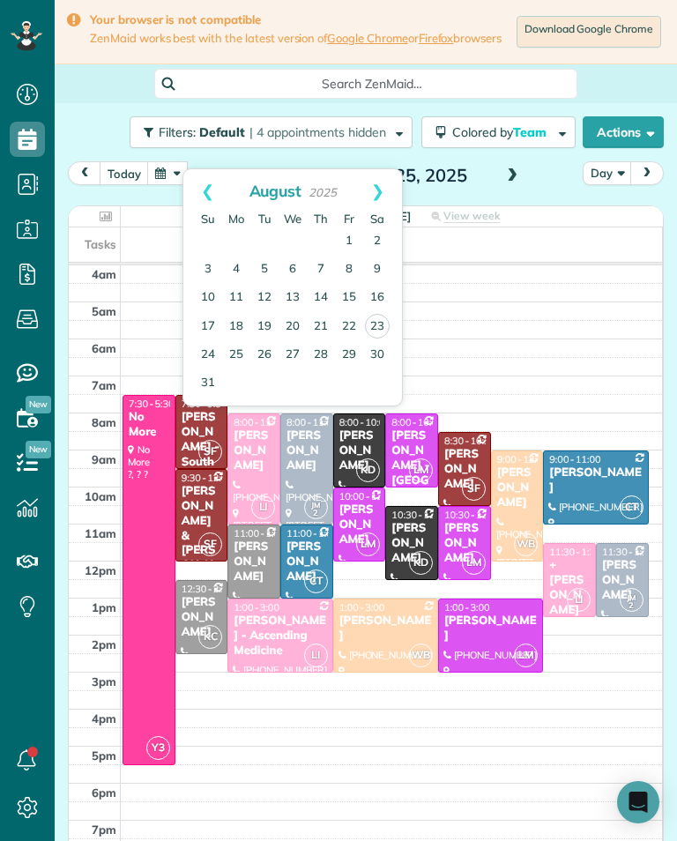
click at [208, 364] on link "24" at bounding box center [208, 355] width 28 height 28
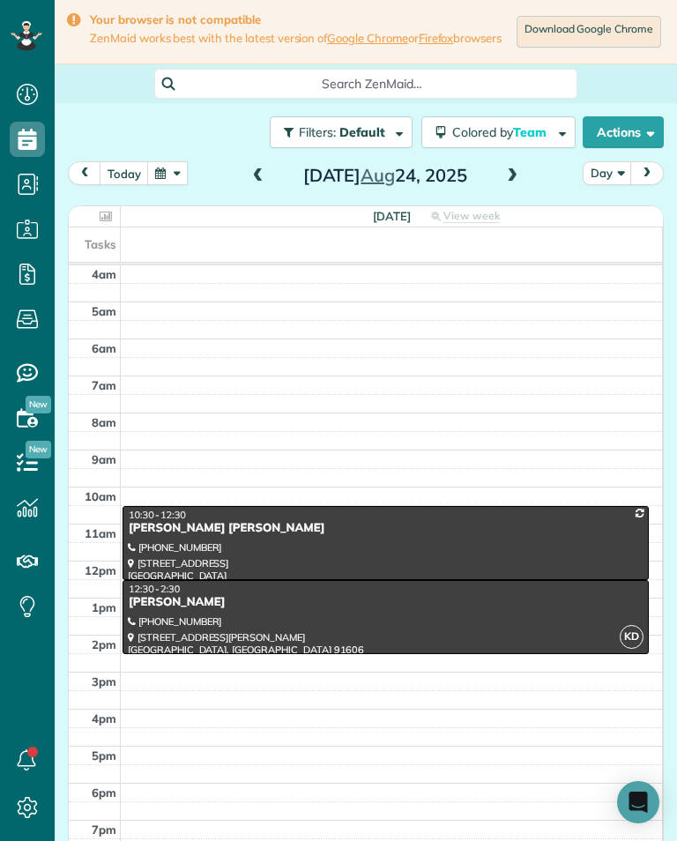
click at [532, 562] on div at bounding box center [385, 543] width 525 height 72
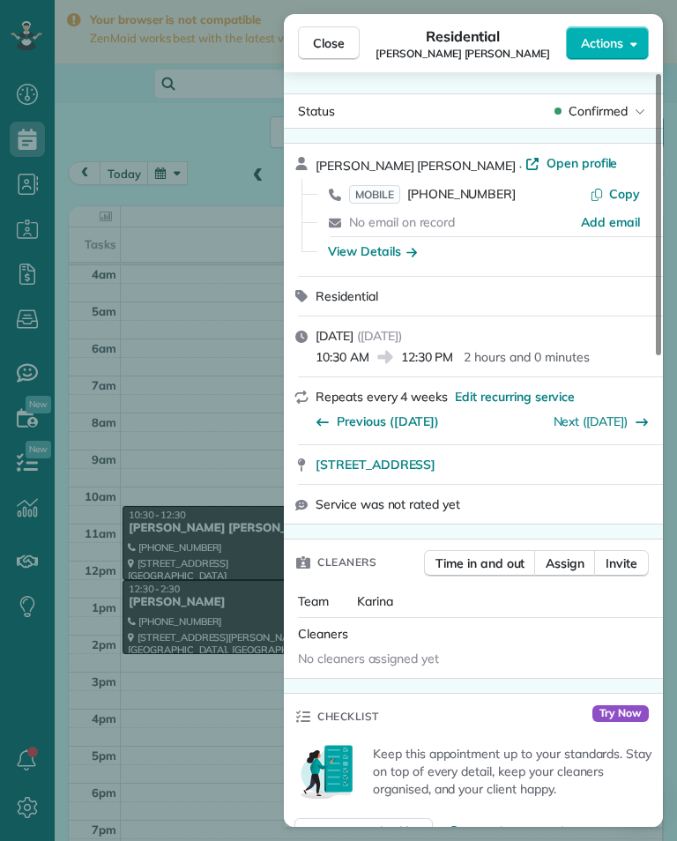
click at [479, 199] on span "(805) 813-1999" at bounding box center [461, 194] width 108 height 16
click at [121, 508] on div "Close Residential Travis Widerholm Gerlach Actions Status Confirmed Travis Wide…" at bounding box center [338, 420] width 677 height 841
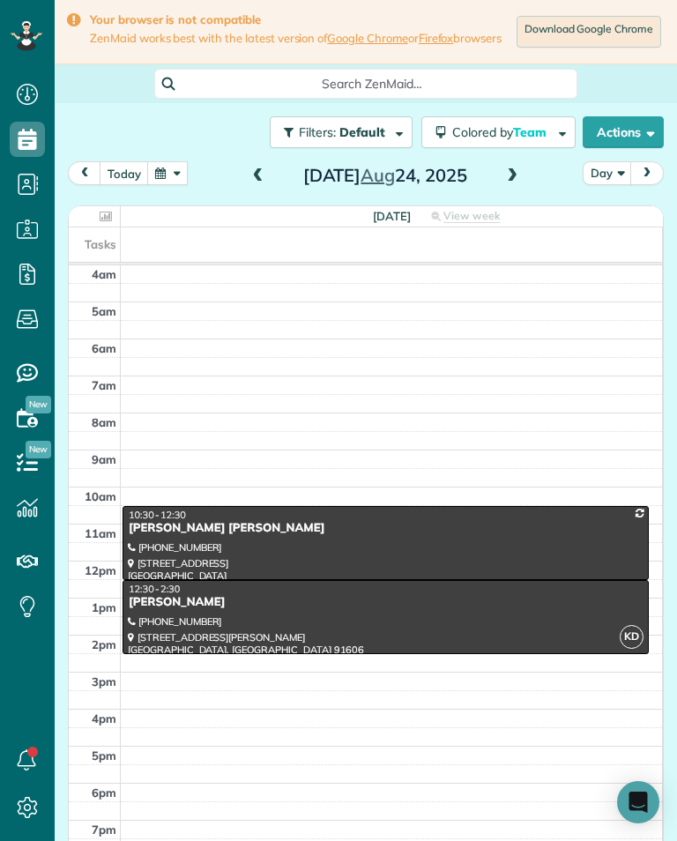
click at [174, 610] on div "Gabrielle Stone" at bounding box center [386, 602] width 516 height 15
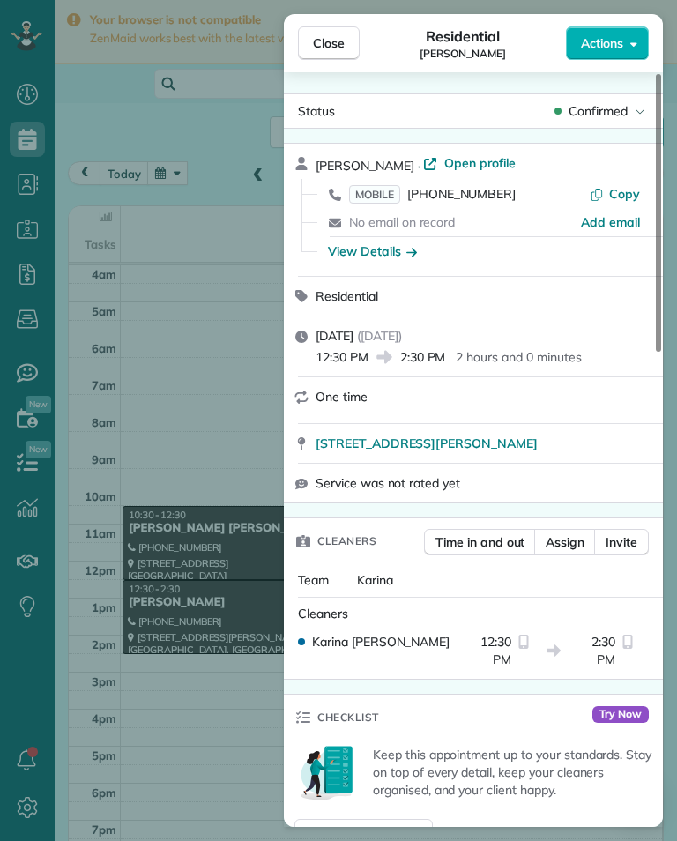
click at [485, 215] on div "No email on record" at bounding box center [465, 222] width 232 height 18
click at [495, 199] on span "(818) 825-6161" at bounding box center [461, 194] width 108 height 16
click at [148, 499] on div "Close Residential Gabrielle Stone Actions Status Confirmed Gabrielle Stone · Op…" at bounding box center [338, 420] width 677 height 841
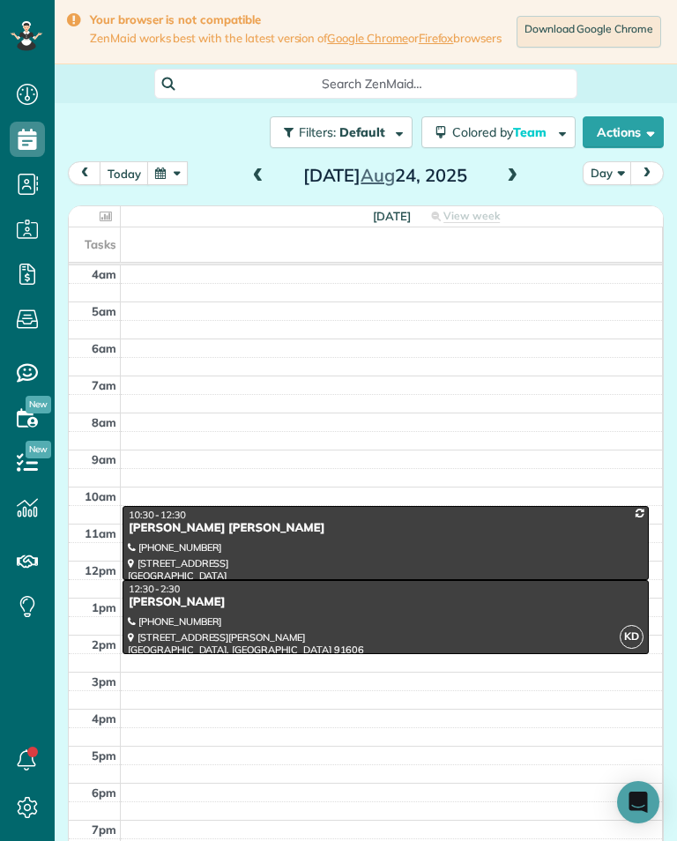
click at [518, 171] on span at bounding box center [512, 176] width 19 height 26
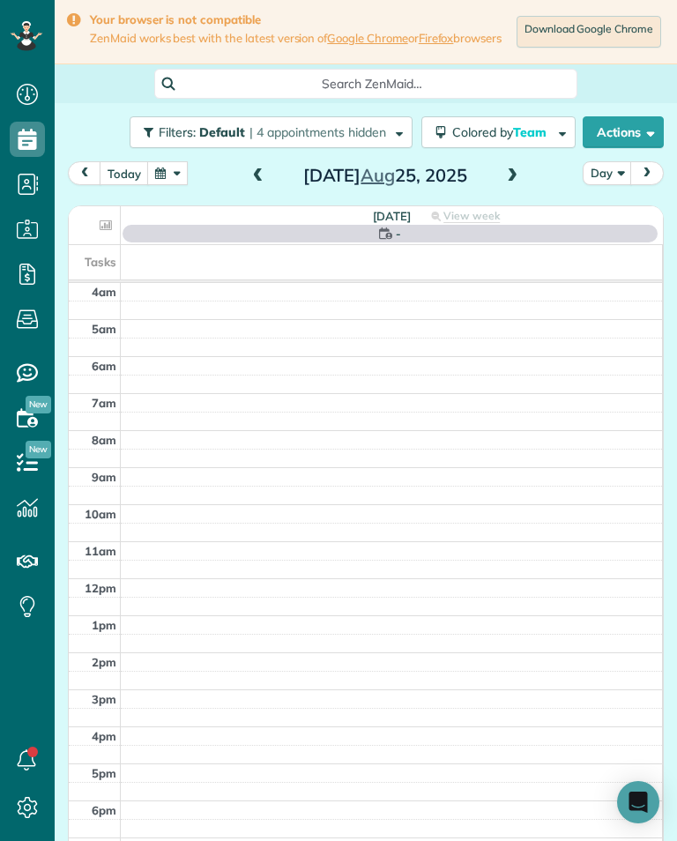
click at [257, 184] on span at bounding box center [258, 176] width 19 height 16
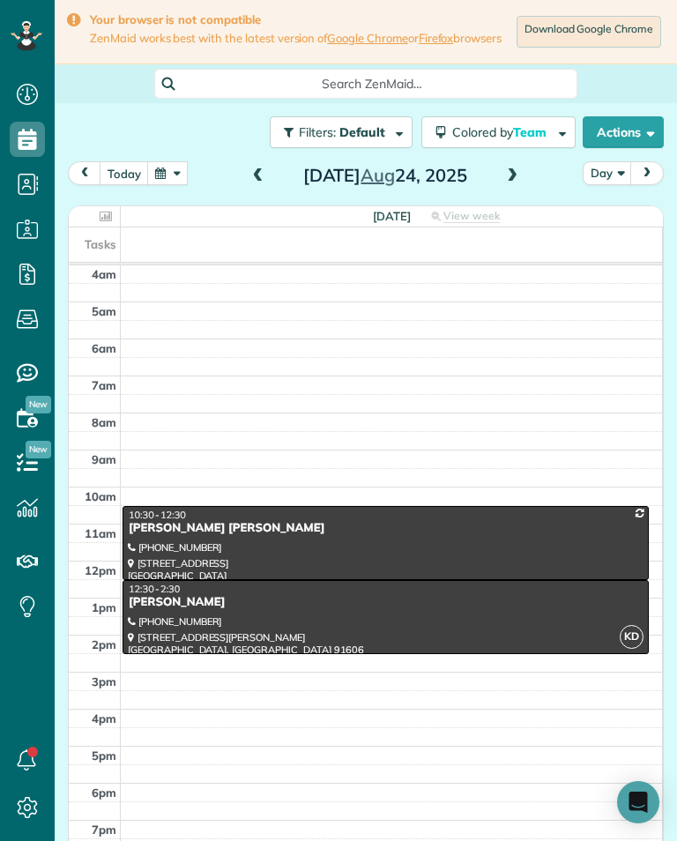
click at [511, 184] on span at bounding box center [512, 176] width 19 height 16
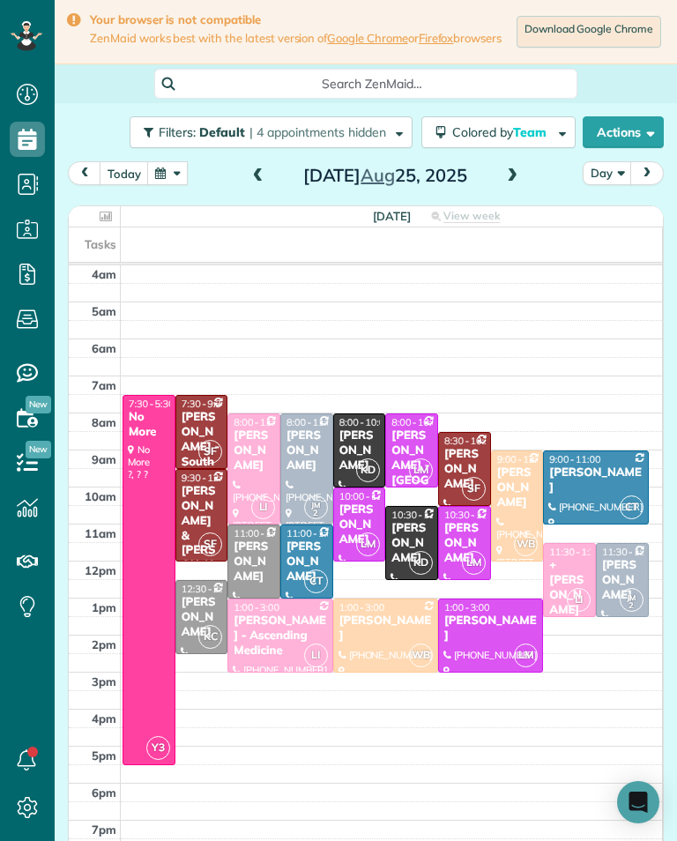
scroll to position [868, 55]
click at [257, 190] on span at bounding box center [258, 176] width 19 height 26
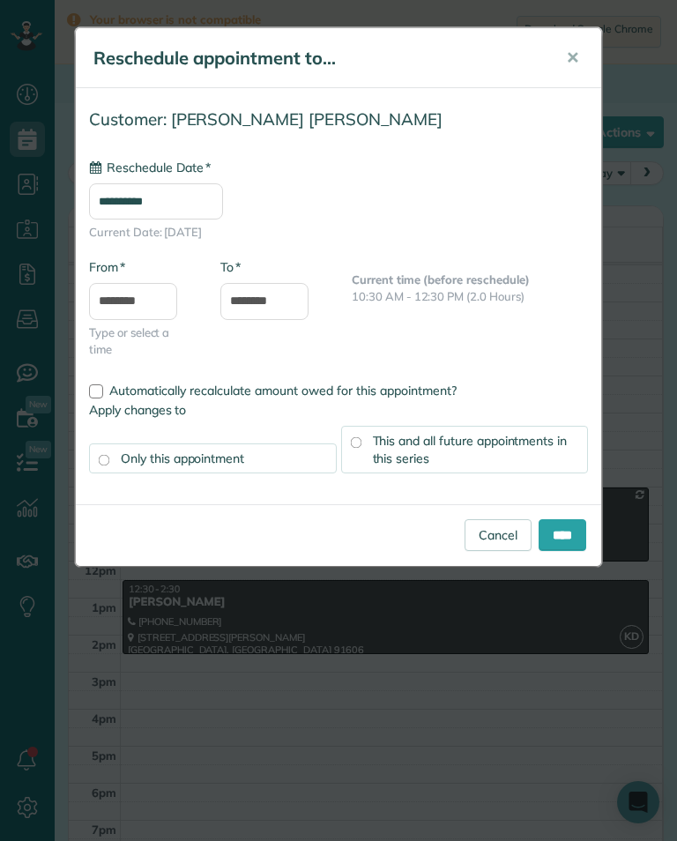
click at [136, 203] on input "**********" at bounding box center [156, 201] width 134 height 36
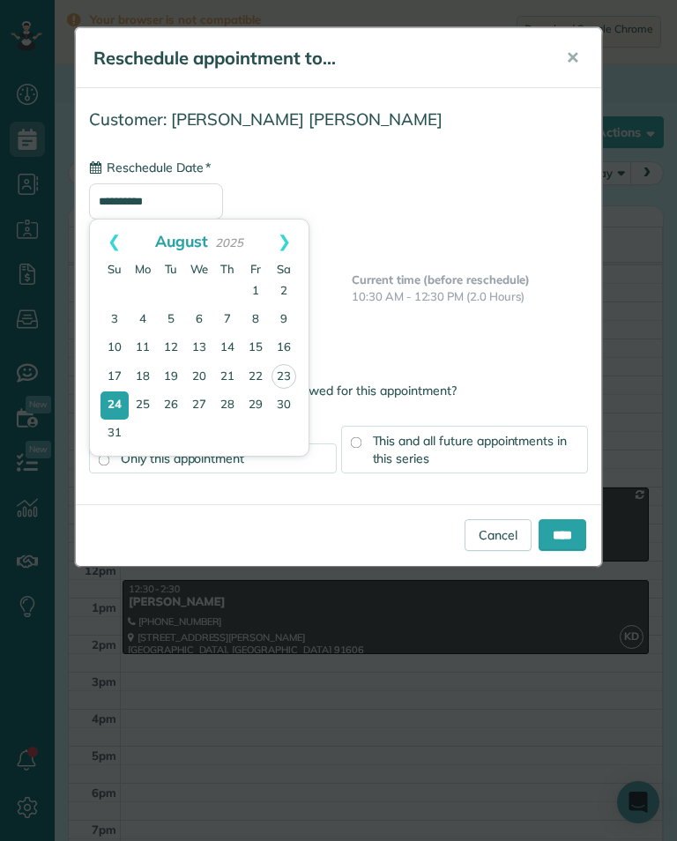
click at [294, 409] on link "30" at bounding box center [284, 405] width 28 height 28
type input "**********"
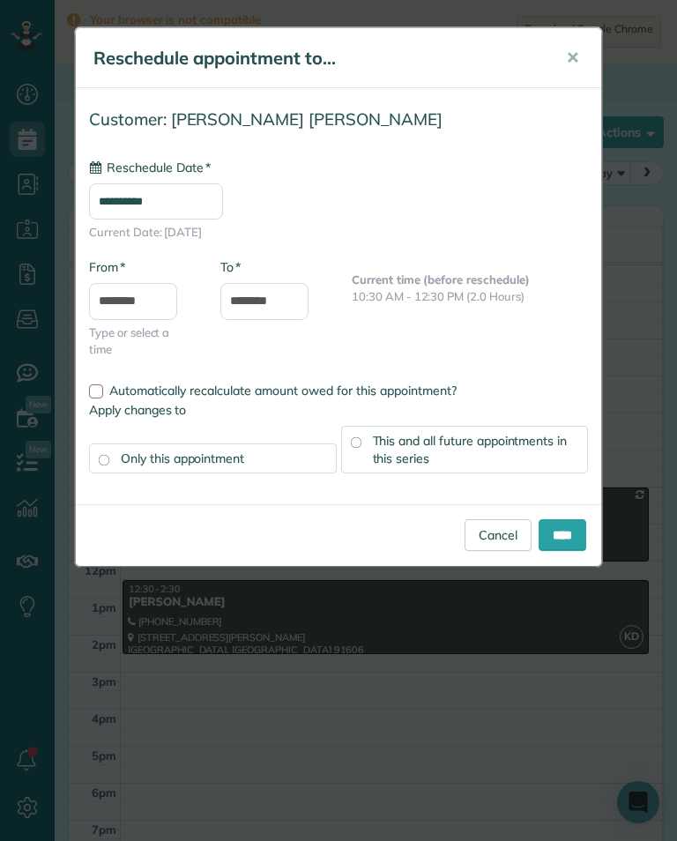
click at [585, 539] on input "****" at bounding box center [563, 535] width 48 height 32
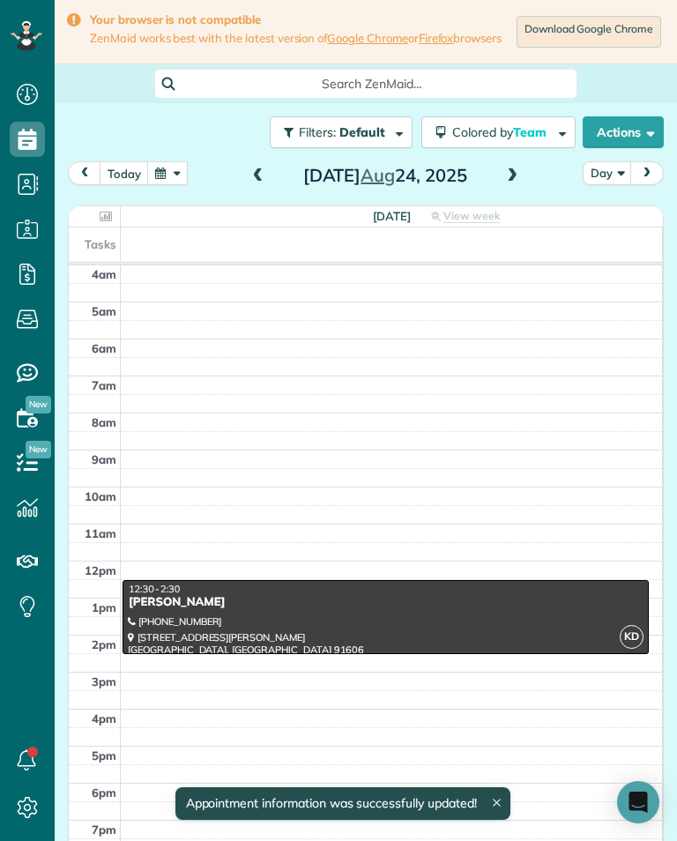
click at [515, 190] on span at bounding box center [512, 176] width 19 height 26
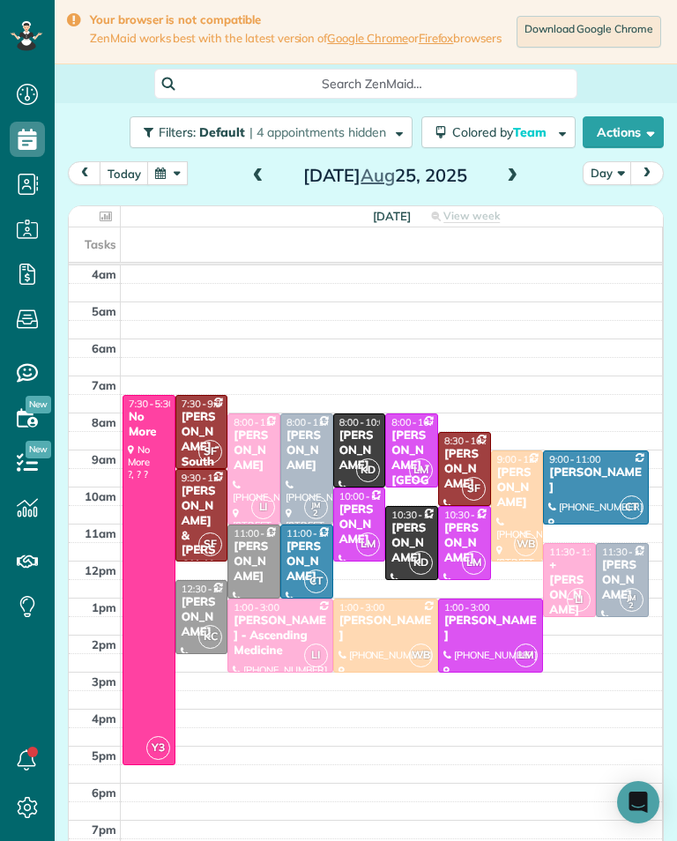
click at [472, 466] on div "Kitty Dustin" at bounding box center [464, 469] width 42 height 45
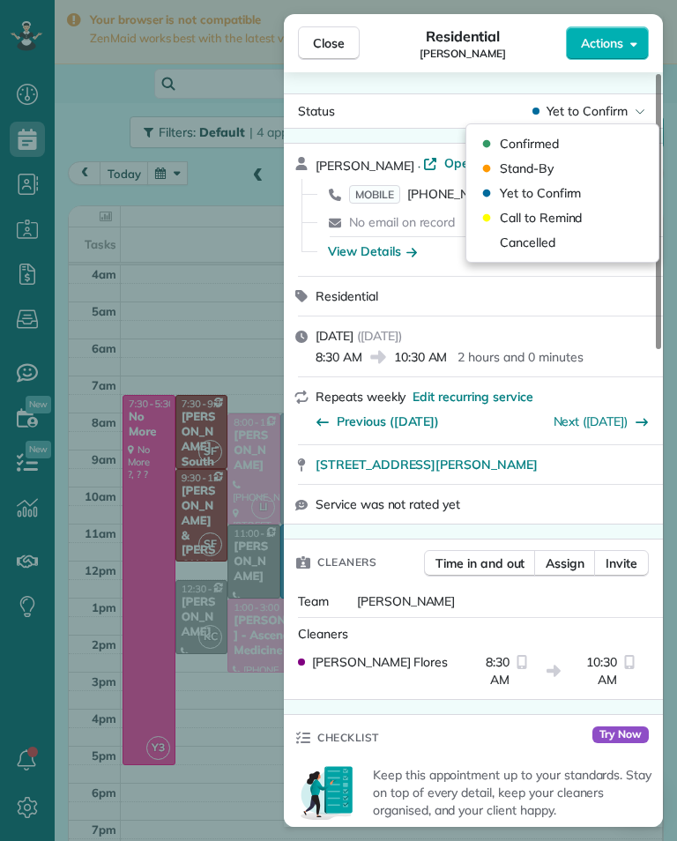
click at [573, 243] on div "Cancelled" at bounding box center [562, 242] width 178 height 25
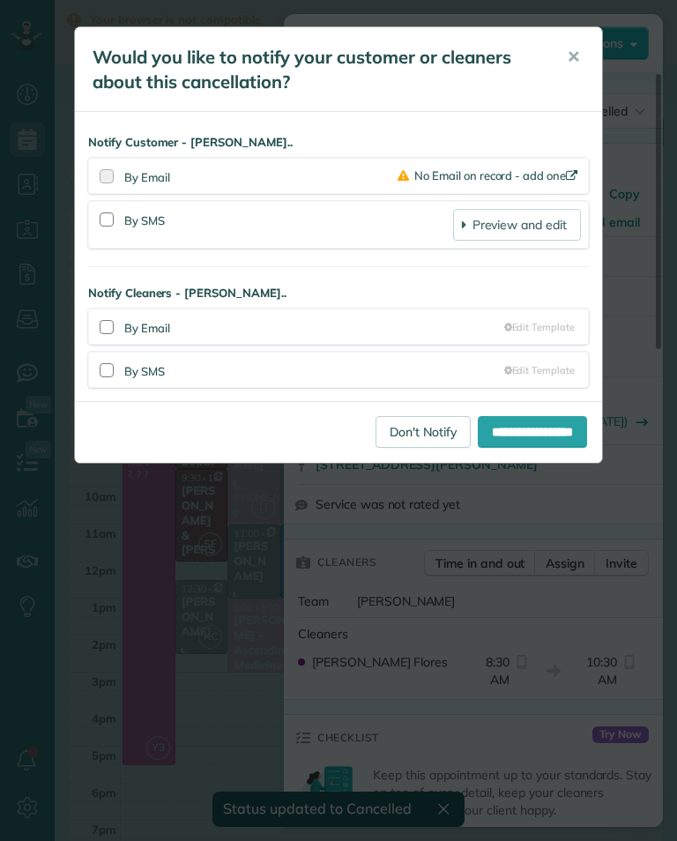
click at [376, 441] on link "Don't Notify" at bounding box center [423, 432] width 95 height 32
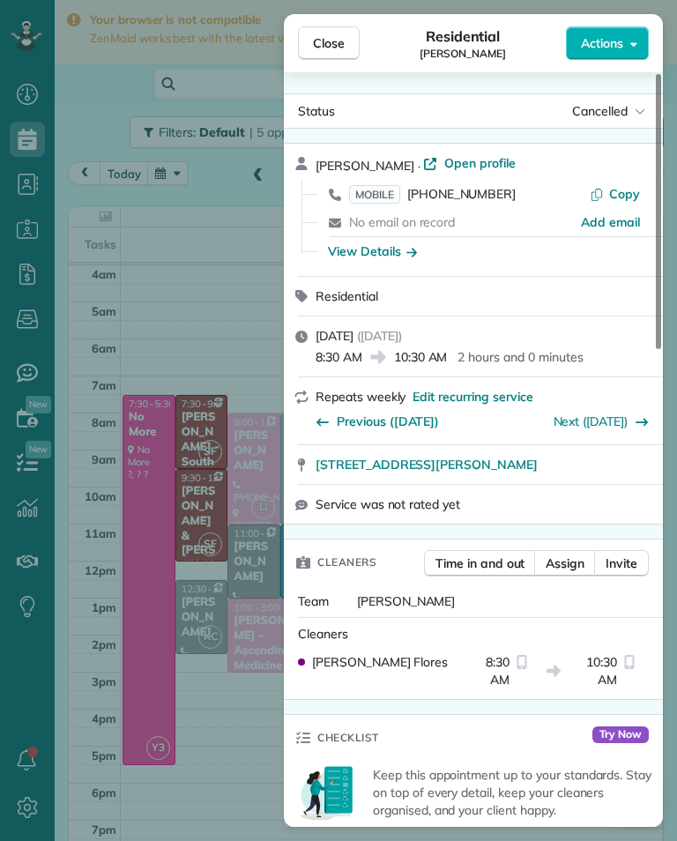
click at [196, 340] on div "Close Residential Kitty Dustin Actions Status Cancelled Kitty Dustin · Open pro…" at bounding box center [338, 420] width 677 height 841
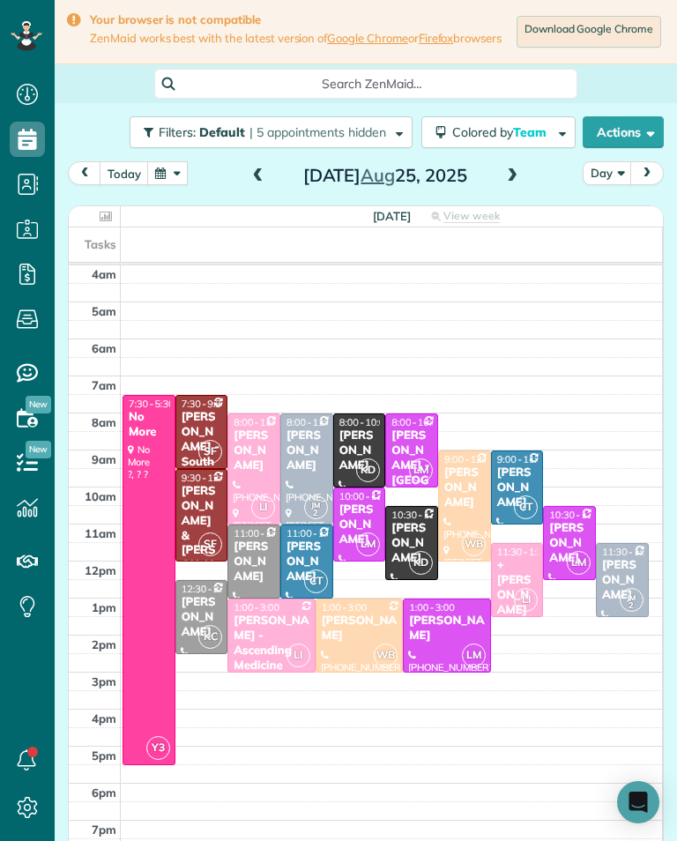
click at [514, 184] on span at bounding box center [512, 176] width 19 height 16
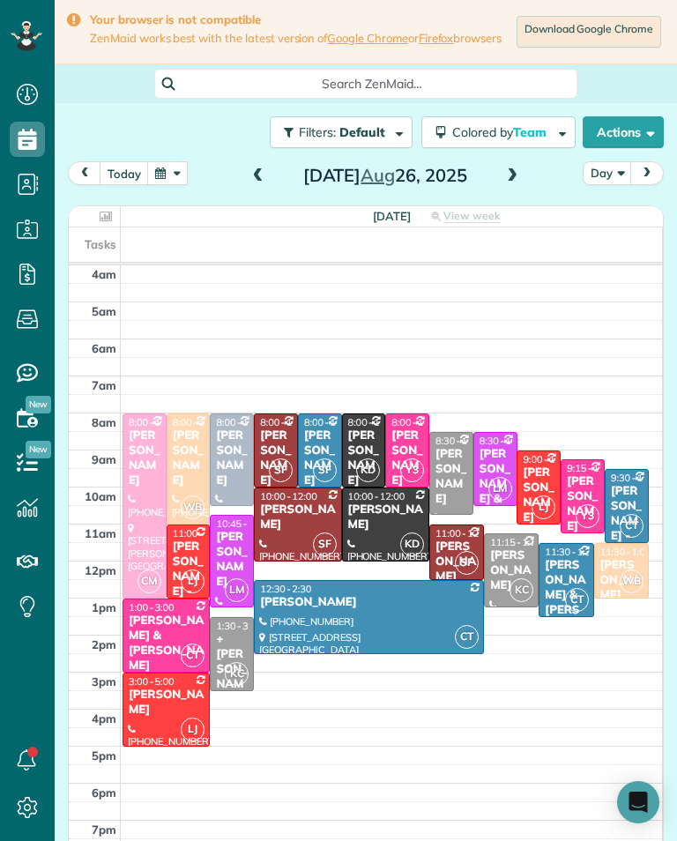
click at [509, 184] on span at bounding box center [512, 176] width 19 height 16
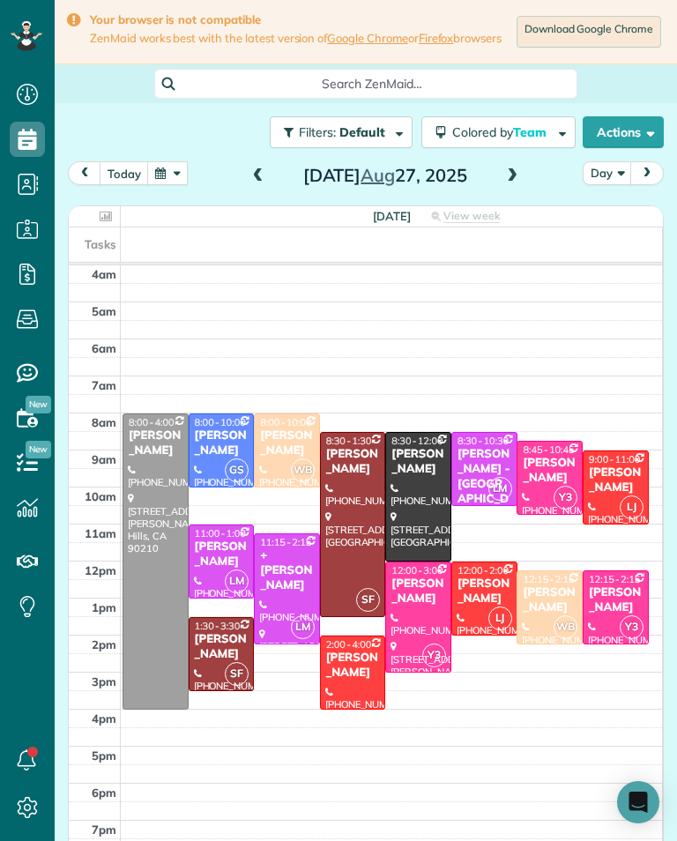
click at [503, 190] on span at bounding box center [512, 176] width 19 height 26
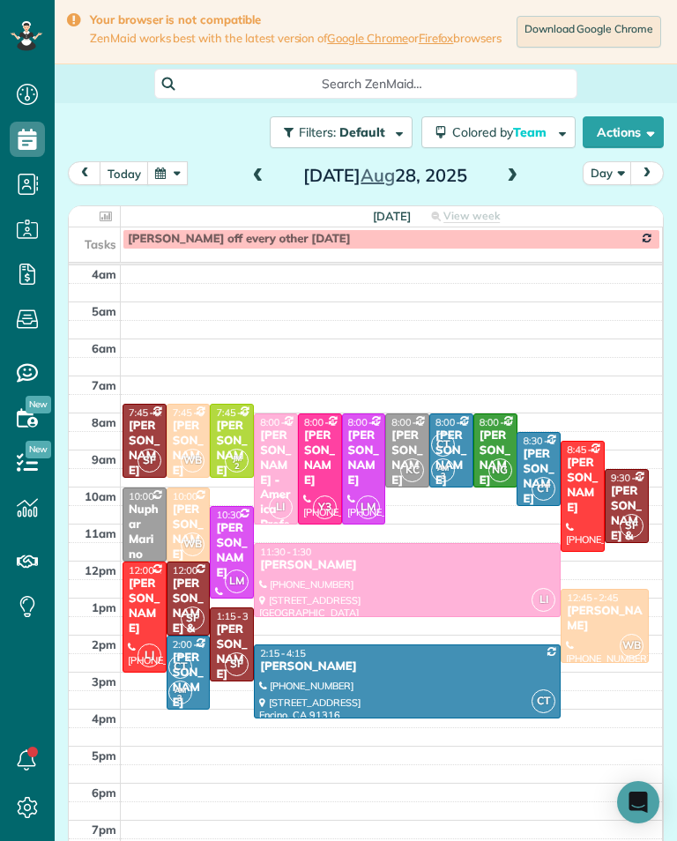
click at [517, 190] on span at bounding box center [512, 176] width 19 height 26
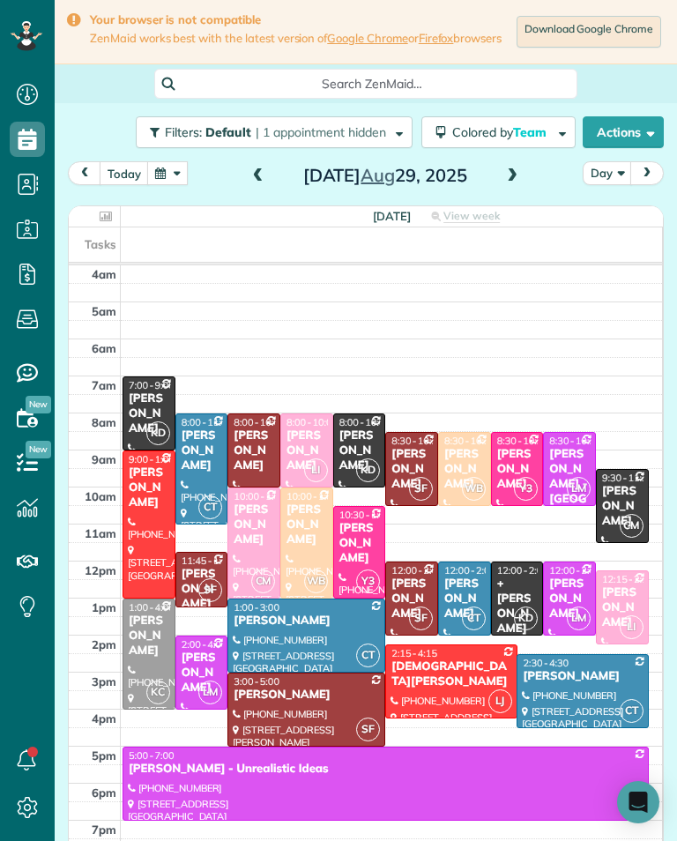
click at [249, 184] on span at bounding box center [258, 176] width 19 height 16
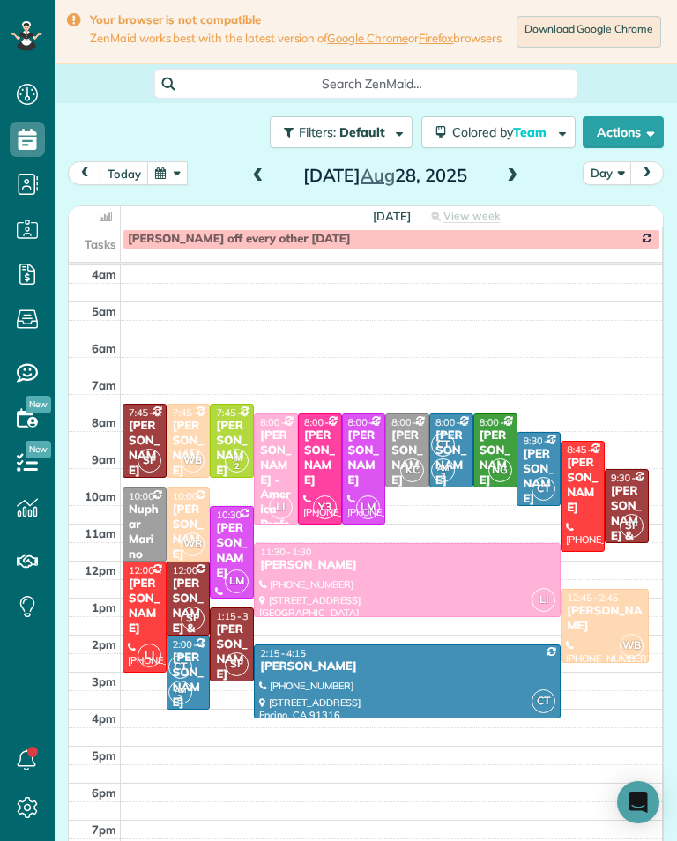
click at [220, 645] on div "Melissa Lor" at bounding box center [232, 652] width 34 height 60
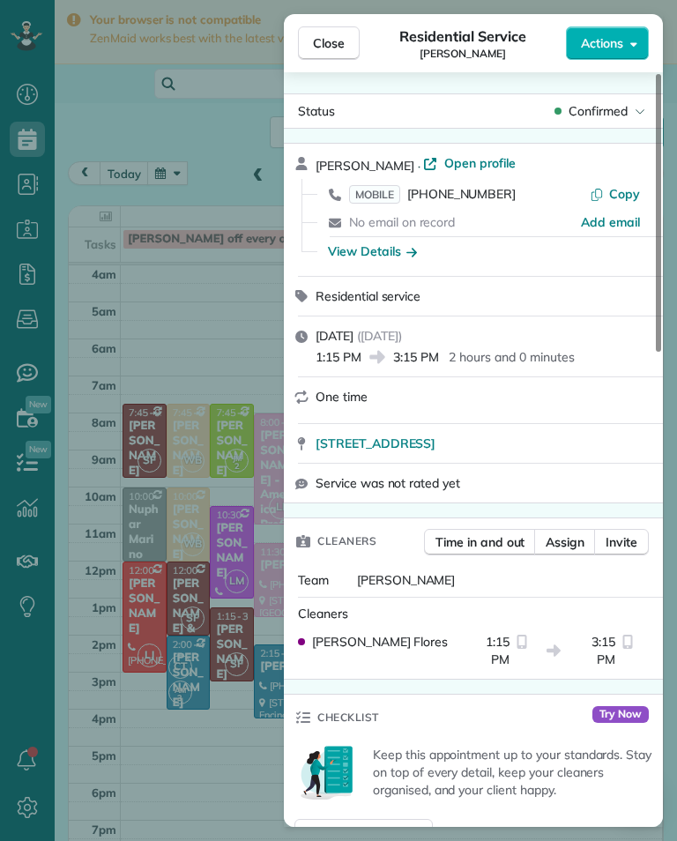
click at [470, 200] on span "(415) 601-9358" at bounding box center [461, 194] width 108 height 16
click at [117, 569] on div "Close Residential Service Melissa Lor Actions Status Confirmed Melissa Lor · Op…" at bounding box center [338, 420] width 677 height 841
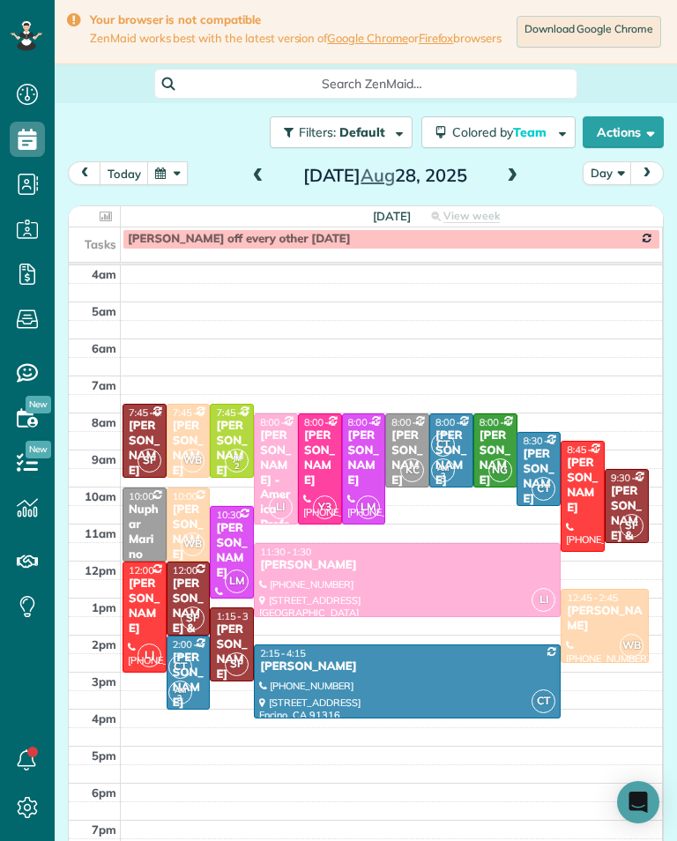
click at [168, 185] on button "button" at bounding box center [167, 173] width 41 height 24
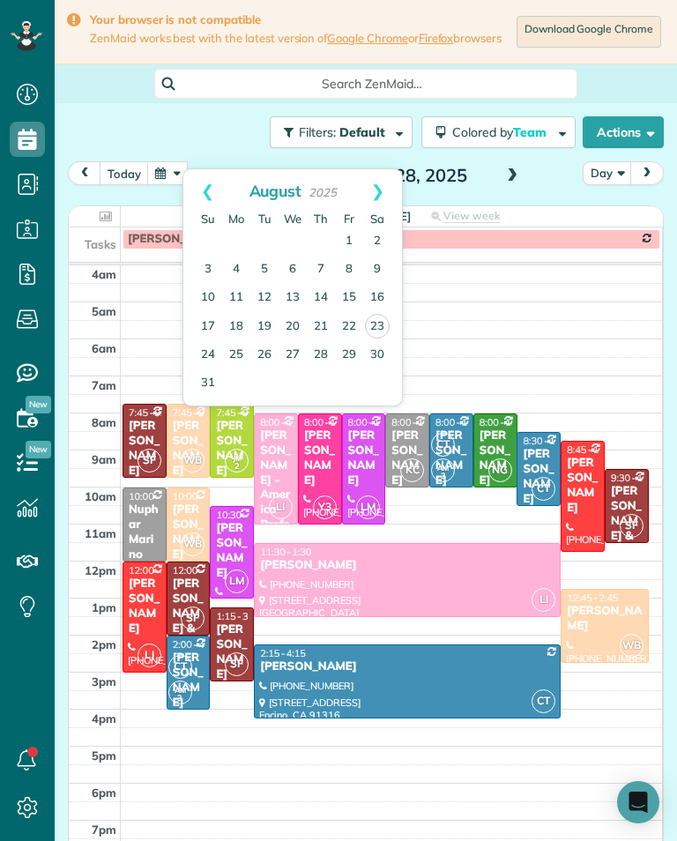
click at [236, 354] on link "25" at bounding box center [236, 355] width 28 height 28
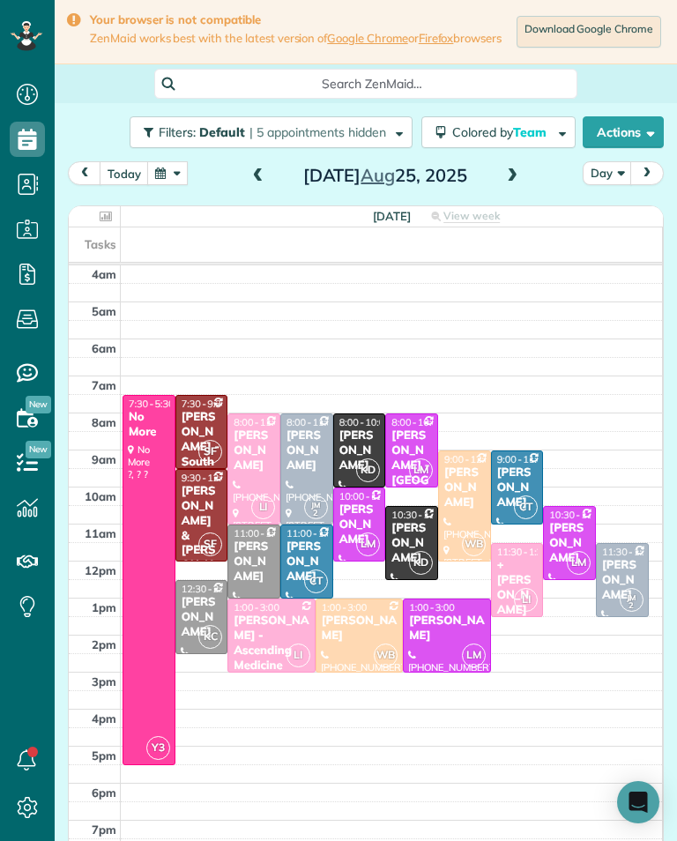
click at [181, 185] on button "button" at bounding box center [167, 173] width 41 height 24
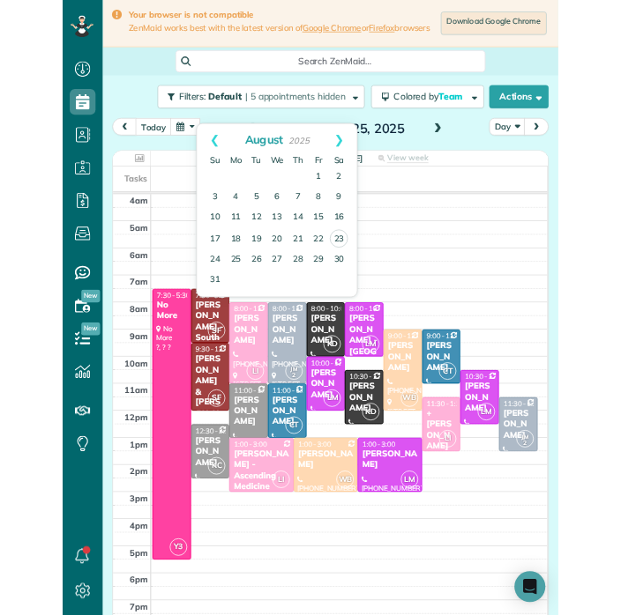
scroll to position [868, 55]
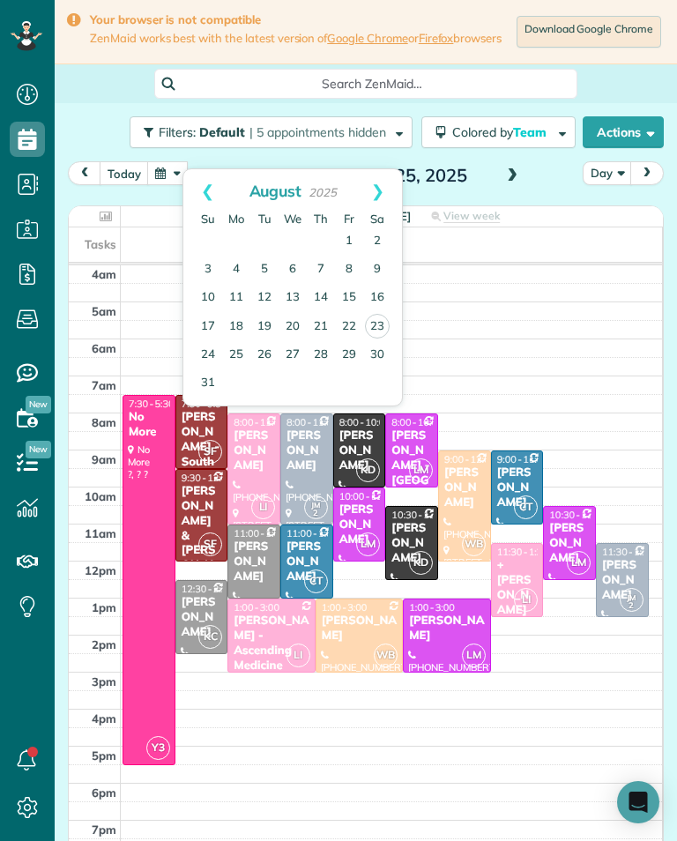
click at [185, 172] on link "Prev" at bounding box center [207, 191] width 48 height 44
click at [555, 194] on div "today Day Monday Aug 25, 2025" at bounding box center [366, 177] width 596 height 33
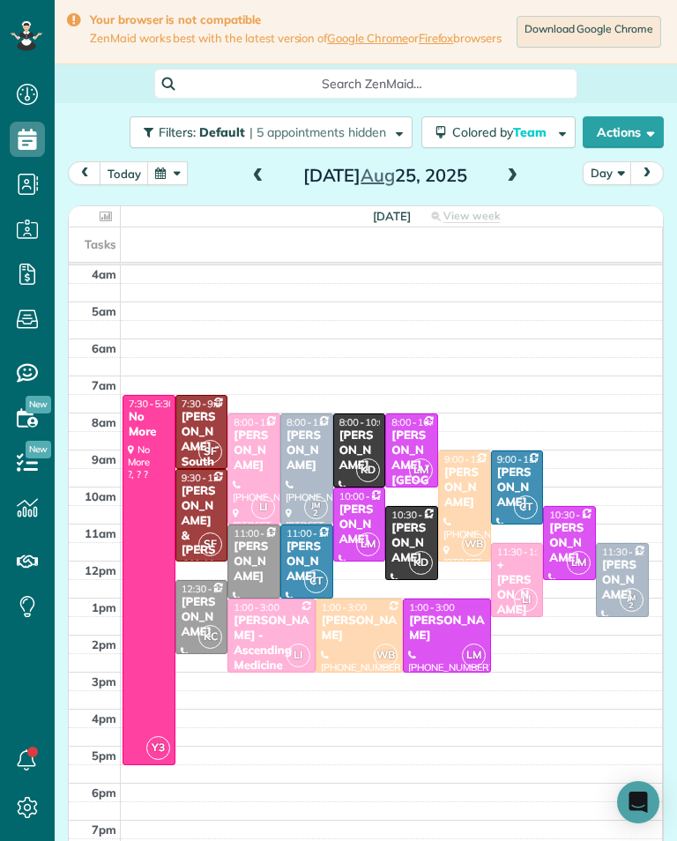
click at [168, 185] on button "button" at bounding box center [167, 173] width 41 height 24
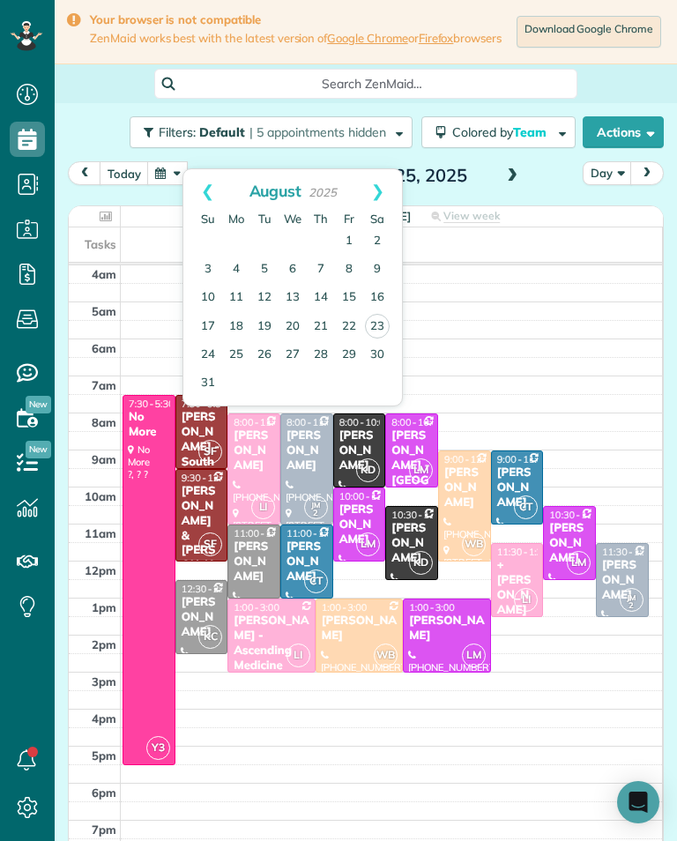
click at [323, 343] on link "28" at bounding box center [321, 355] width 28 height 28
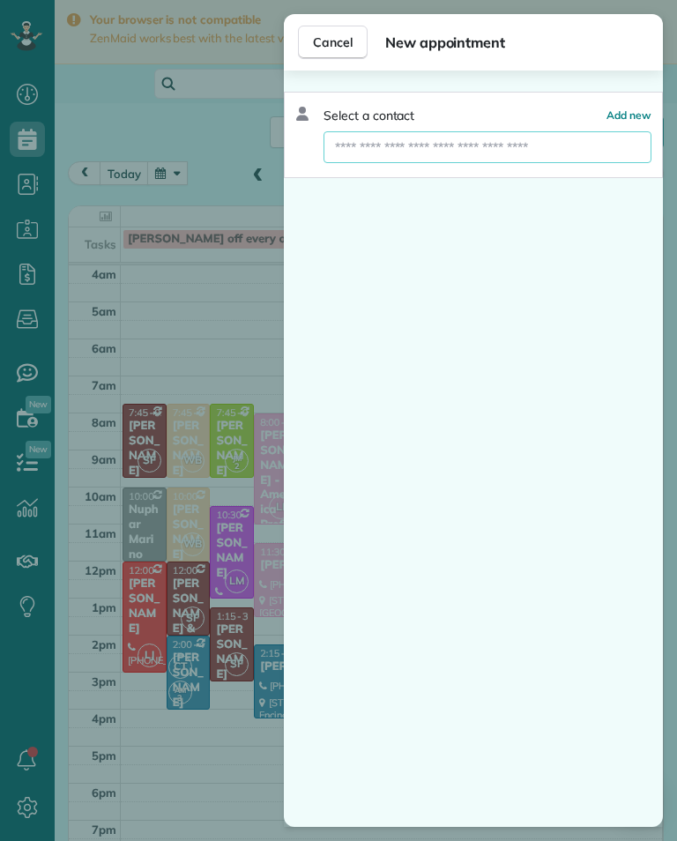
click at [521, 153] on input "text" at bounding box center [488, 147] width 328 height 32
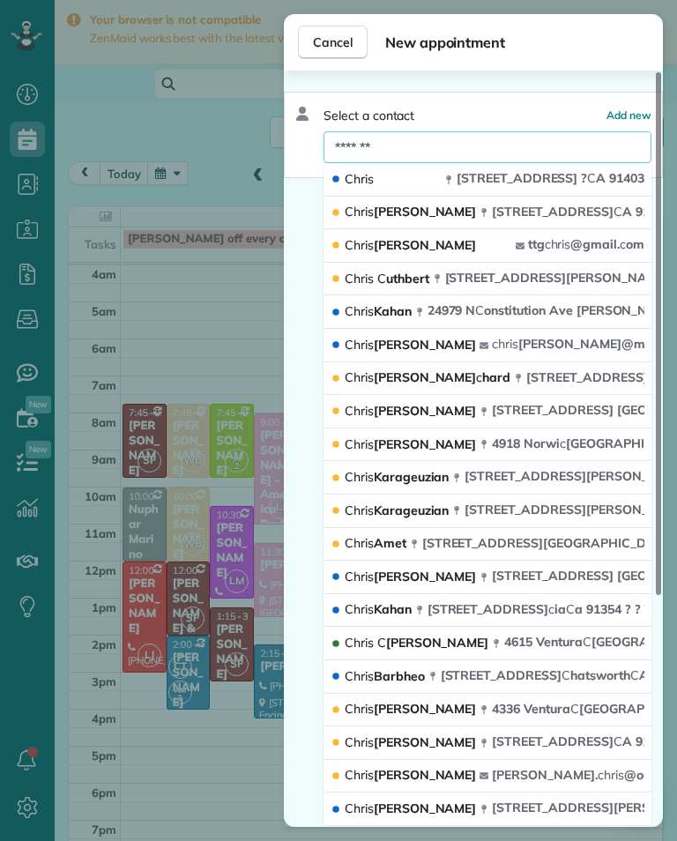
type input "********"
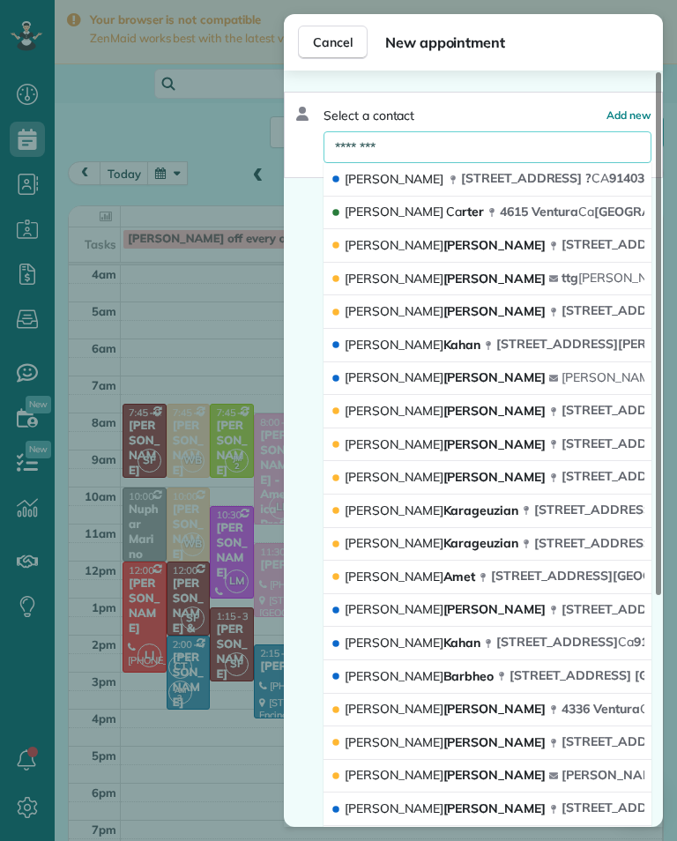
click at [436, 222] on button "Chris Ca rter 4615 Ventura Ca nyon Avenue Sherman Oaks CA 91423" at bounding box center [488, 214] width 328 height 34
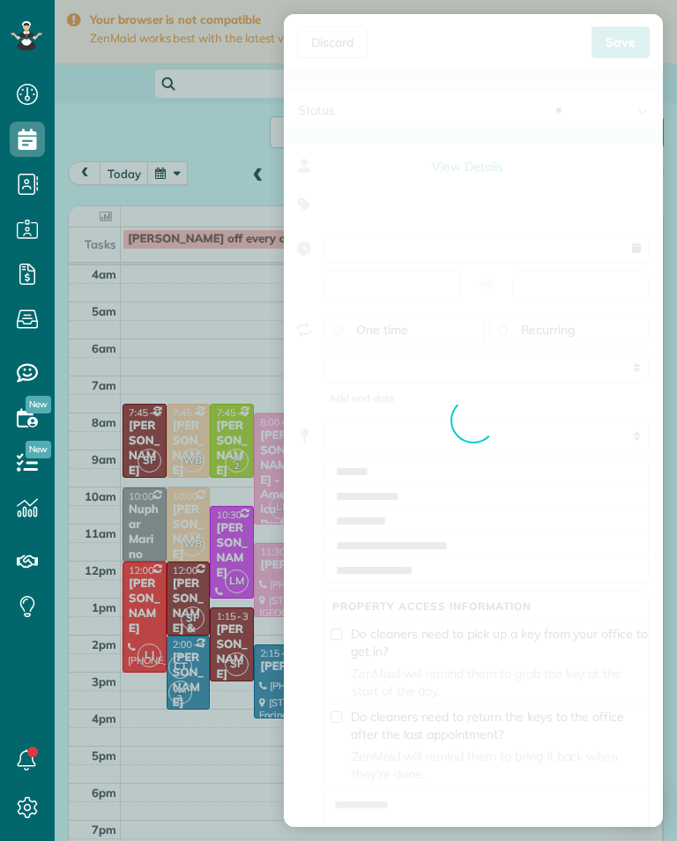
type input "**********"
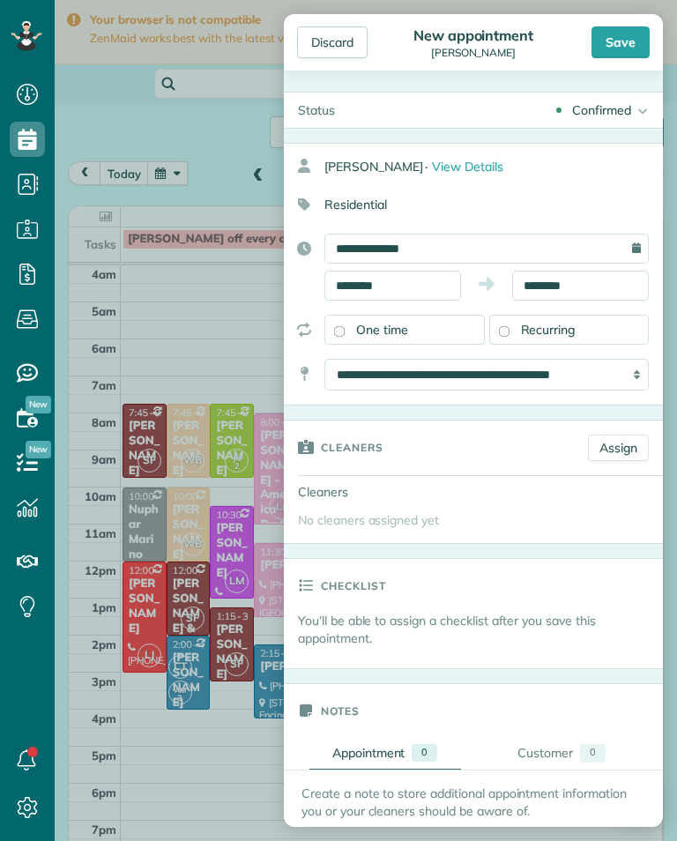
scroll to position [868, 55]
click at [624, 446] on link "Assign" at bounding box center [618, 448] width 61 height 26
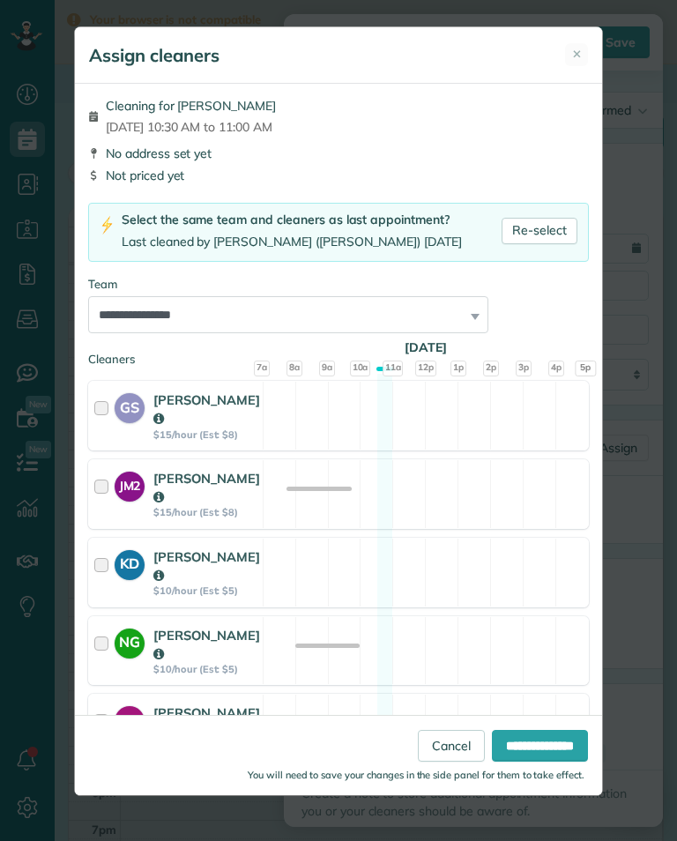
click at [564, 230] on link "Re-select" at bounding box center [540, 231] width 76 height 26
select select "****"
click at [548, 762] on input "**********" at bounding box center [540, 746] width 96 height 32
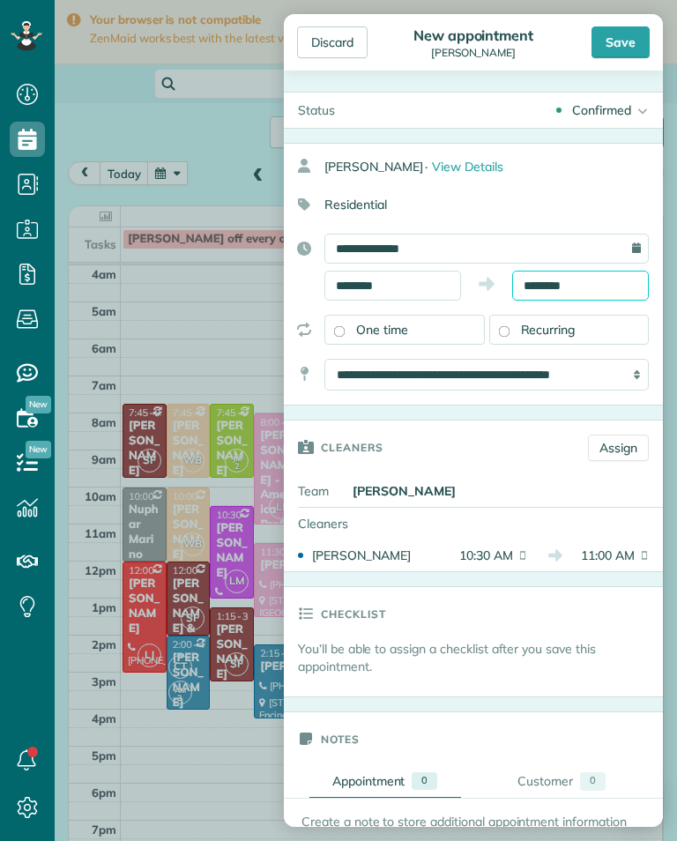
click at [592, 278] on input "********" at bounding box center [580, 286] width 137 height 30
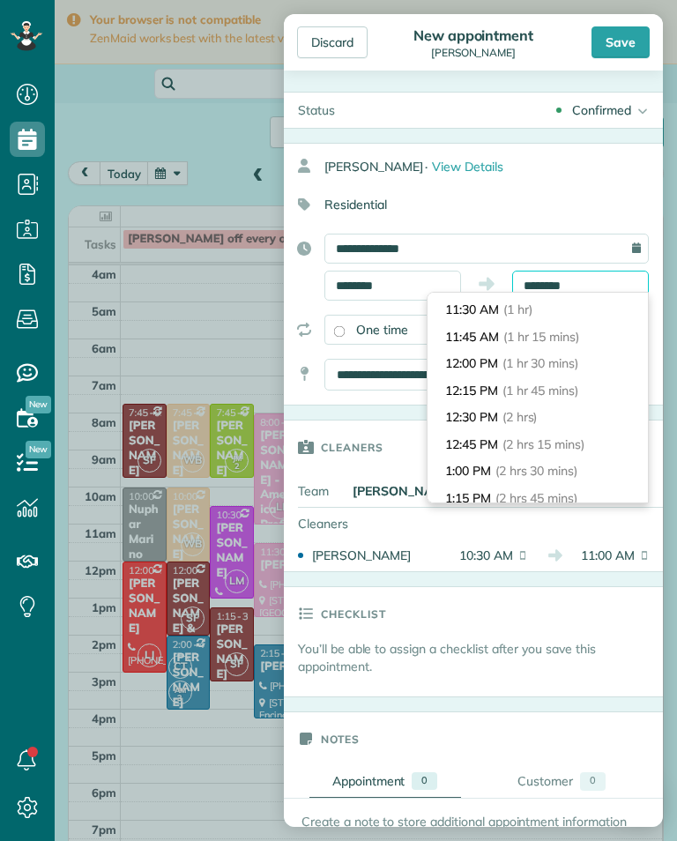
scroll to position [105, 0]
click at [570, 404] on li "12:30 PM (2 hrs)" at bounding box center [538, 416] width 220 height 27
type input "********"
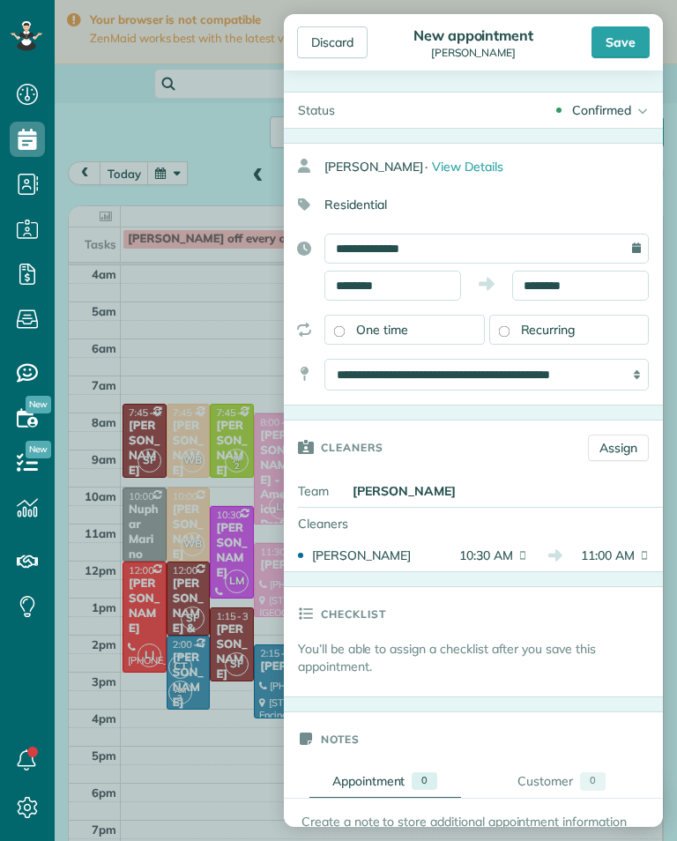
click at [635, 31] on div "Save" at bounding box center [621, 42] width 58 height 32
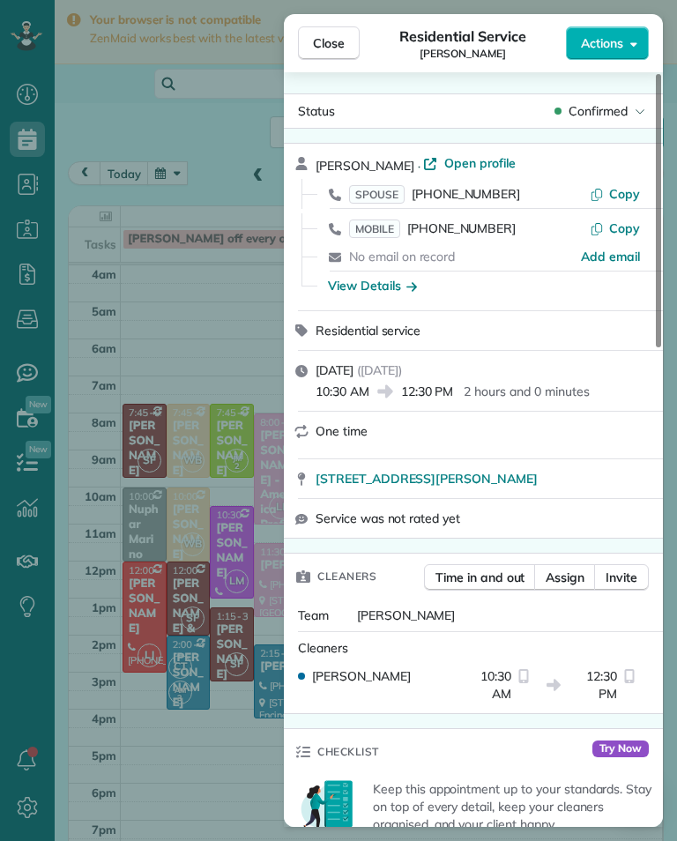
click at [160, 388] on div "Close Residential Service Chris Carter Actions Status Confirmed Chris Carter · …" at bounding box center [338, 420] width 677 height 841
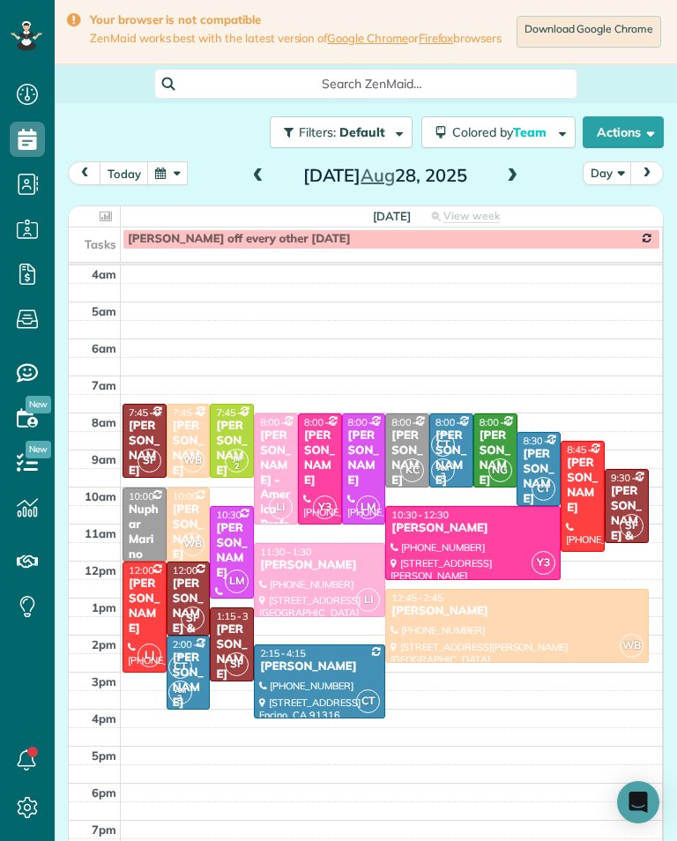
click at [324, 466] on div at bounding box center [320, 468] width 42 height 109
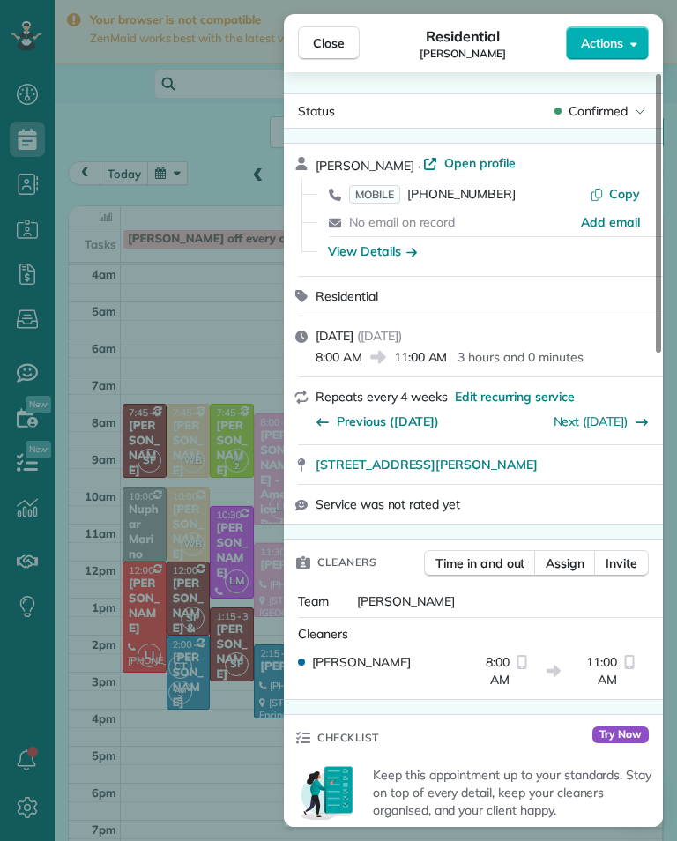
click at [145, 403] on div "Close Residential Hani Choi Actions Status Confirmed Hani Choi · Open profile M…" at bounding box center [338, 420] width 677 height 841
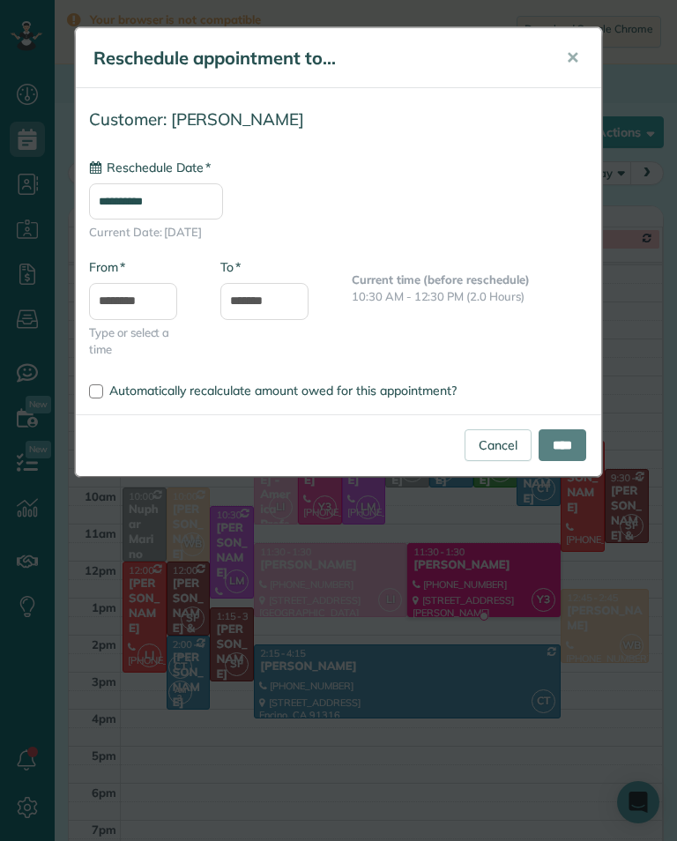
type input "**********"
click at [570, 459] on input "****" at bounding box center [563, 445] width 48 height 32
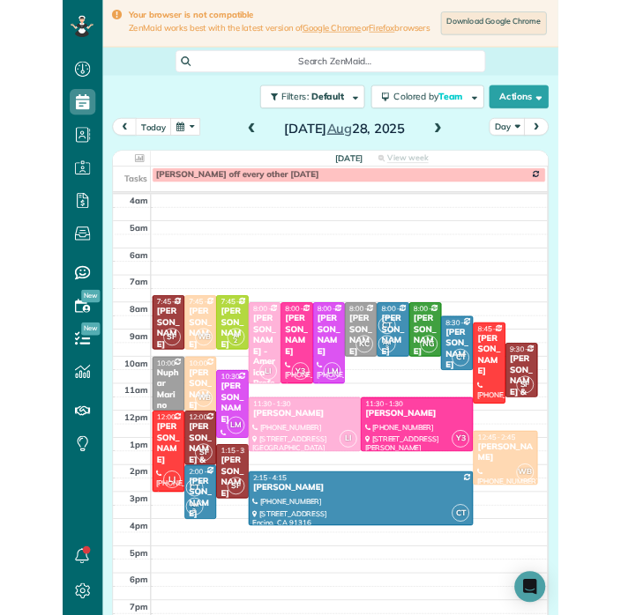
scroll to position [868, 55]
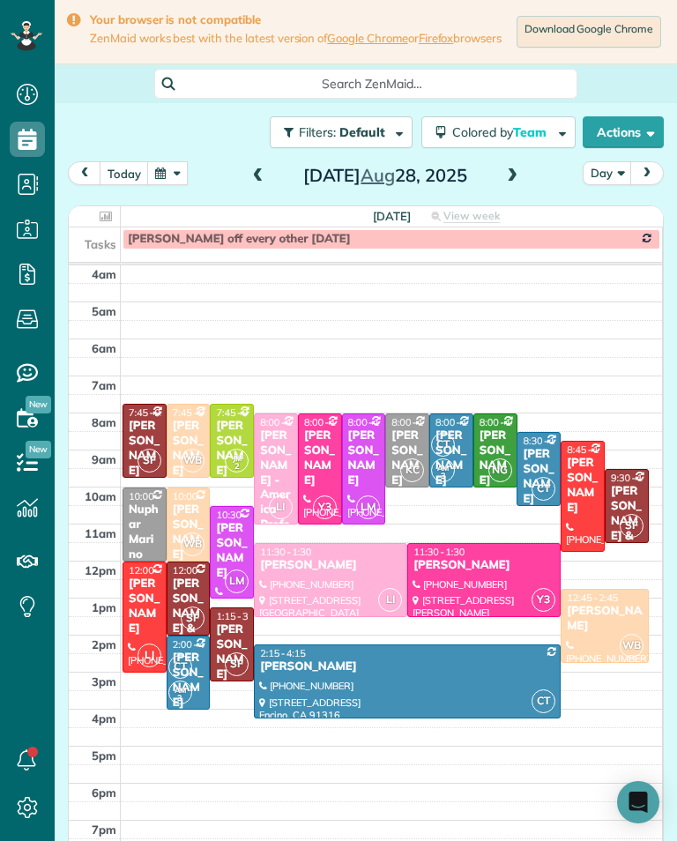
click at [135, 184] on button "today" at bounding box center [124, 173] width 49 height 24
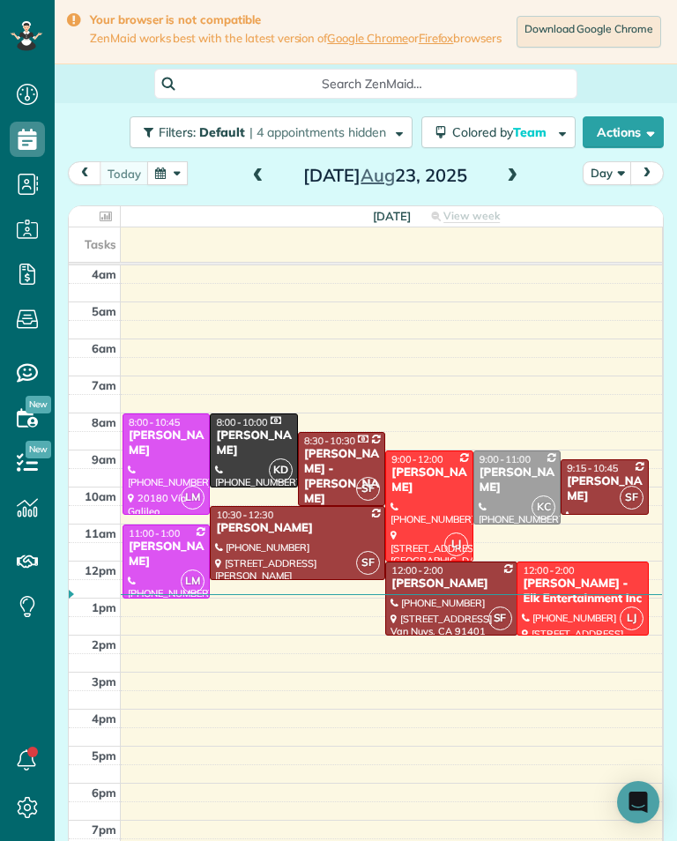
click at [249, 184] on span at bounding box center [258, 176] width 19 height 16
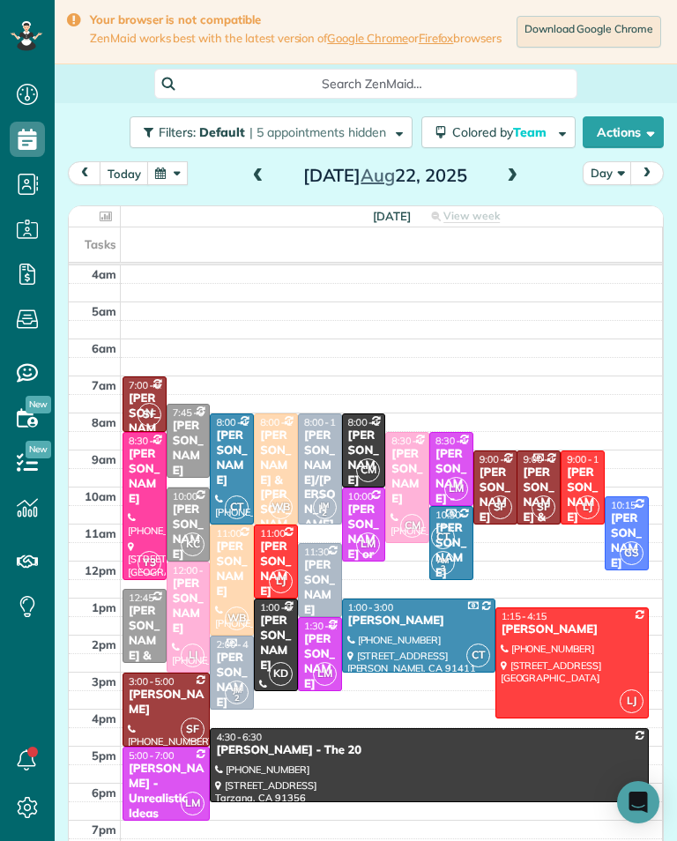
click at [548, 493] on div "Tony & Jess Trudeau" at bounding box center [539, 525] width 34 height 119
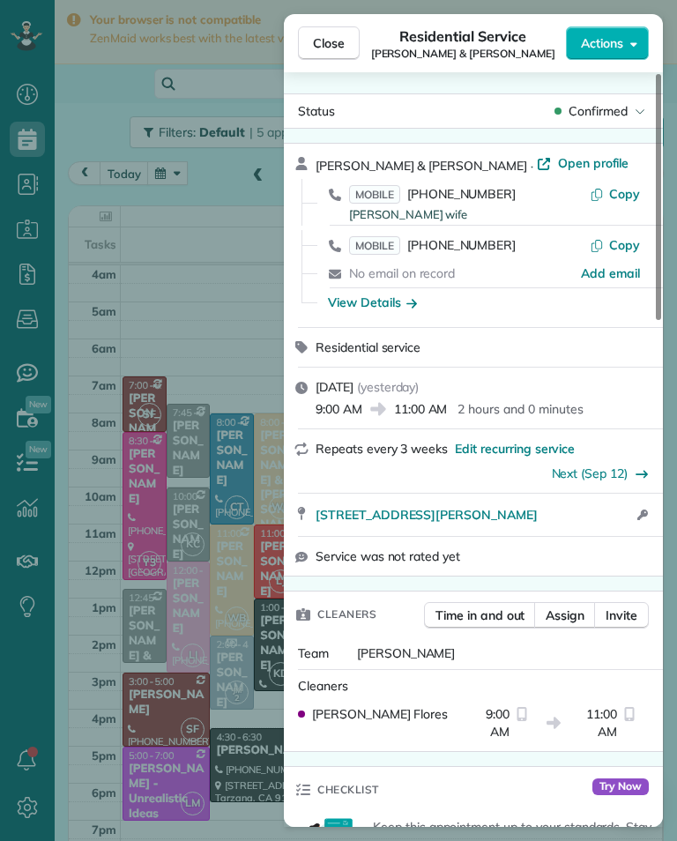
click at [155, 445] on div "Close Residential Service Tony & Jess Trudeau Actions Status Confirmed Tony & J…" at bounding box center [338, 420] width 677 height 841
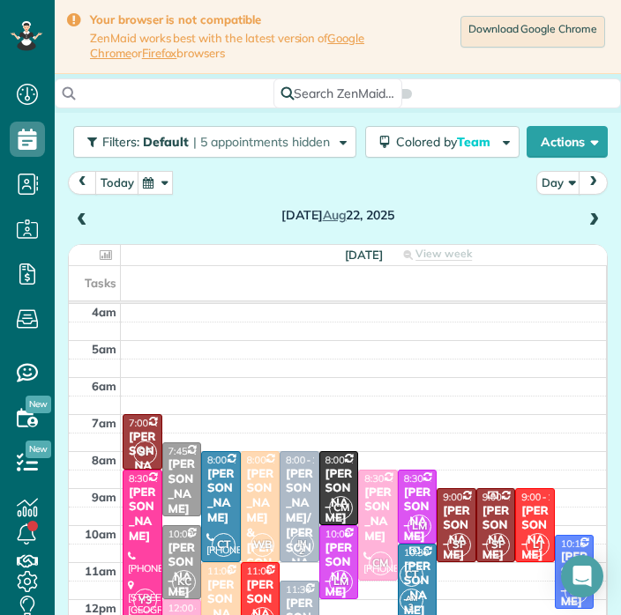
scroll to position [643, 55]
